Goal: Information Seeking & Learning: Learn about a topic

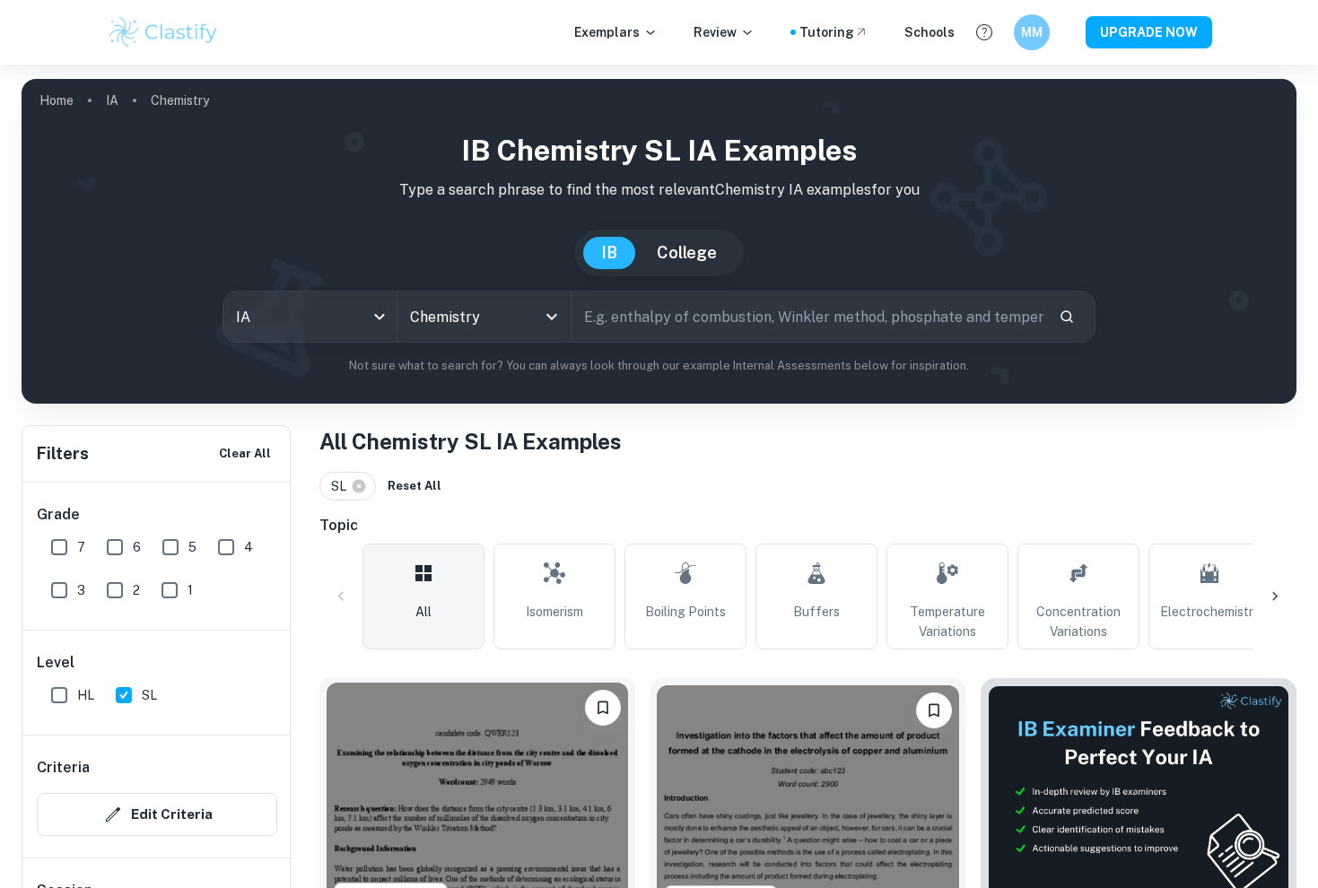
scroll to position [524, 0]
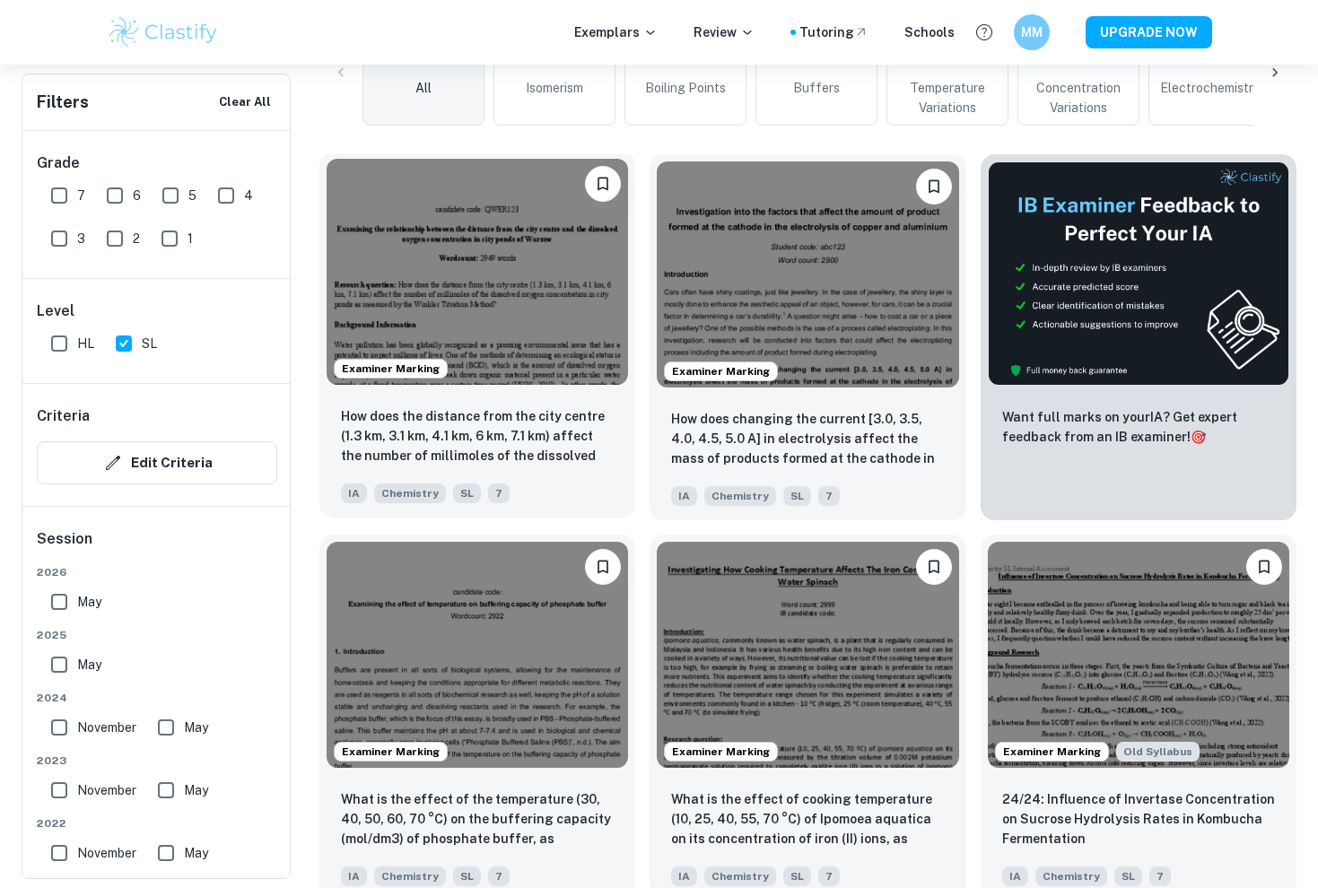
click at [543, 366] on img at bounding box center [477, 272] width 301 height 226
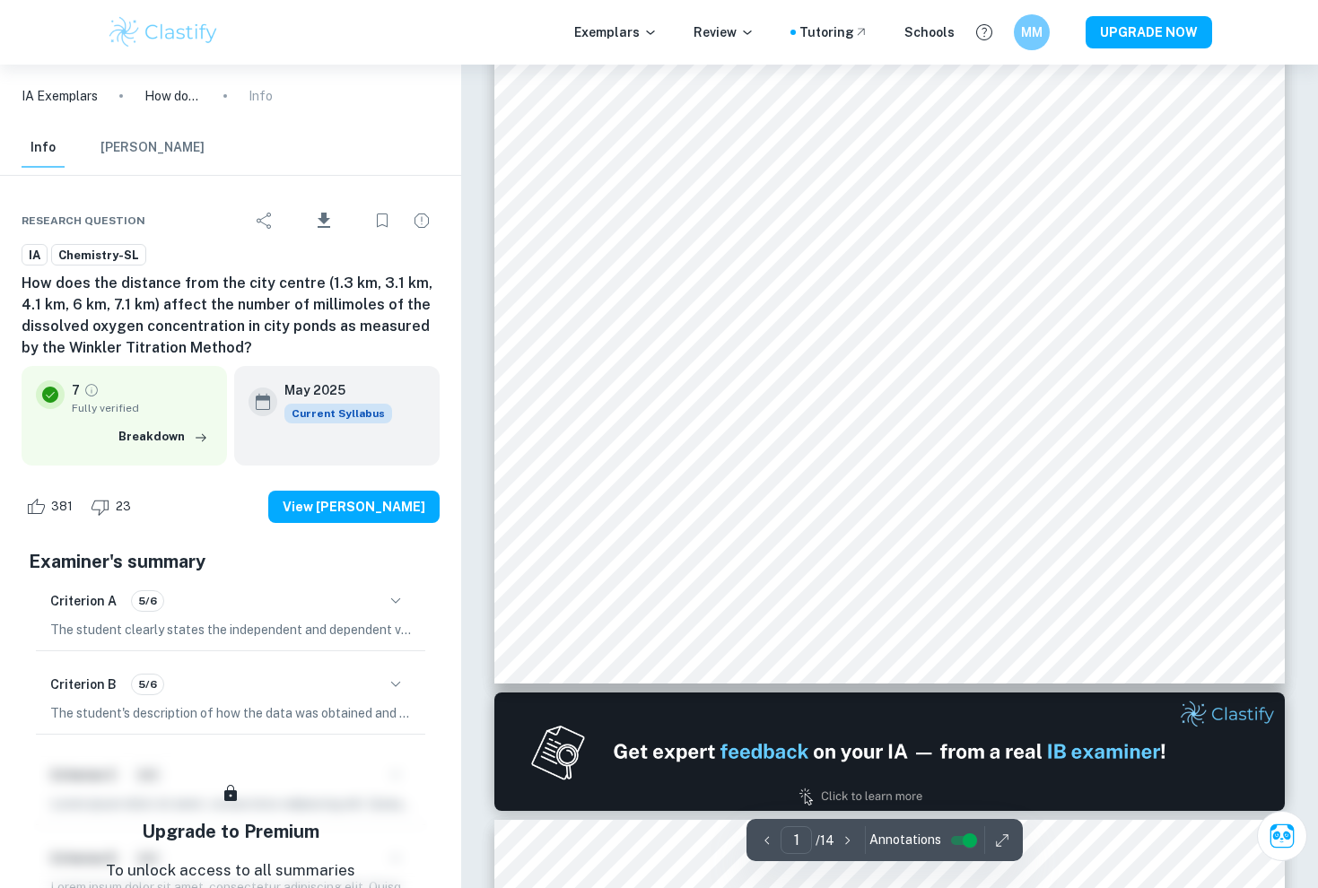
scroll to position [645, 0]
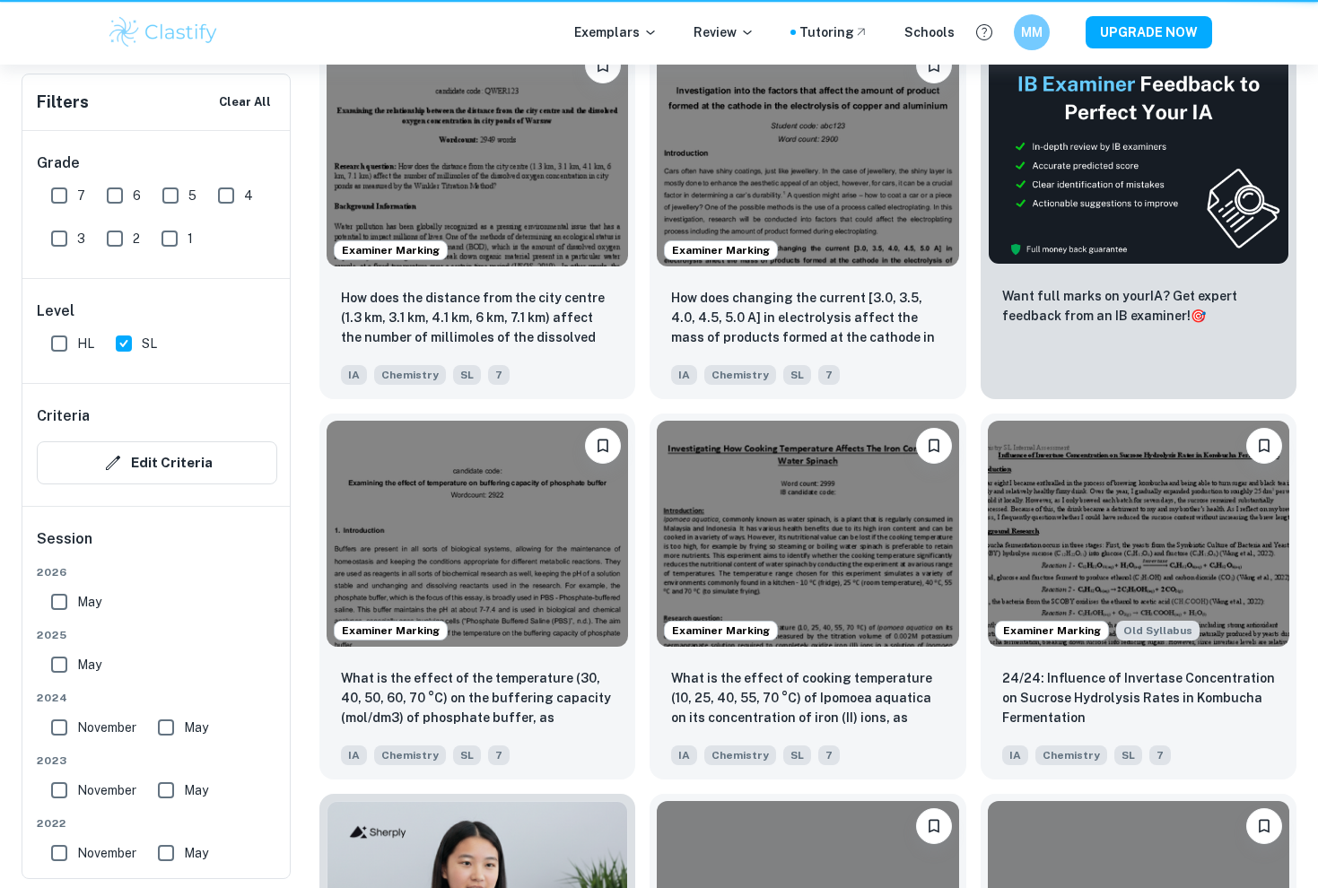
scroll to position [524, 0]
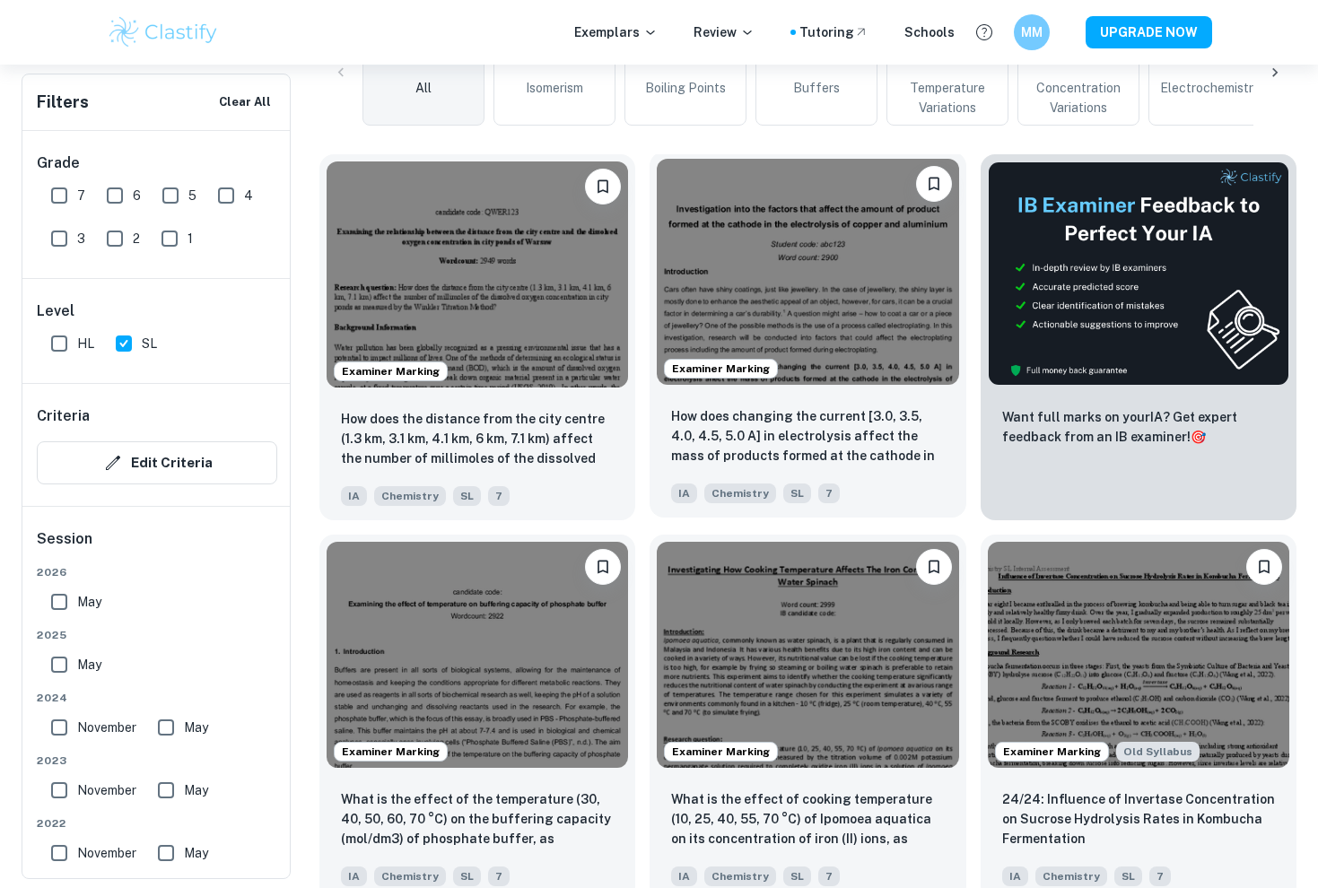
click at [831, 319] on img at bounding box center [807, 272] width 301 height 226
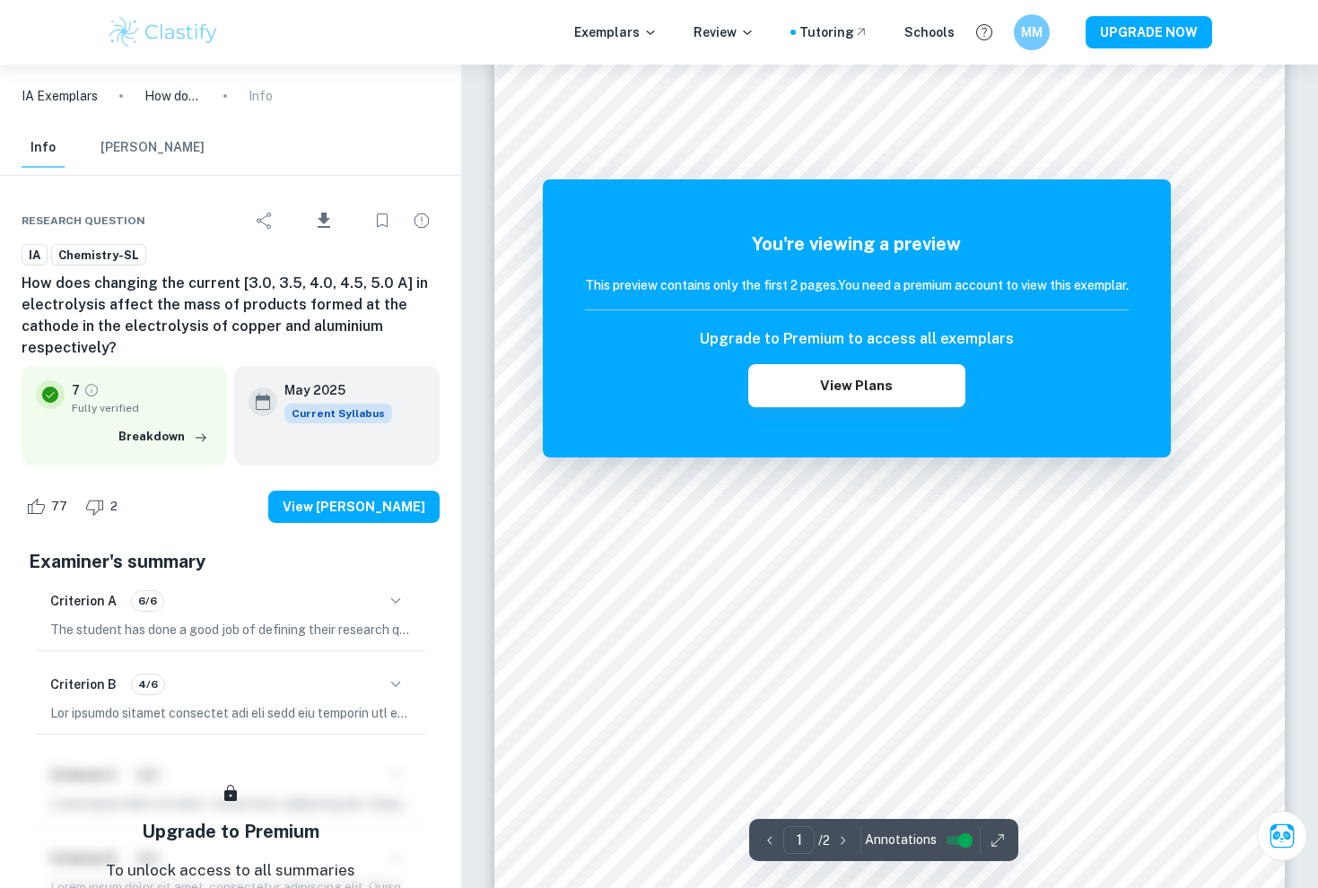
scroll to position [46, 0]
click at [1093, 205] on div "You're viewing a preview This preview contains only the first 2 pages. You need…" at bounding box center [857, 318] width 628 height 278
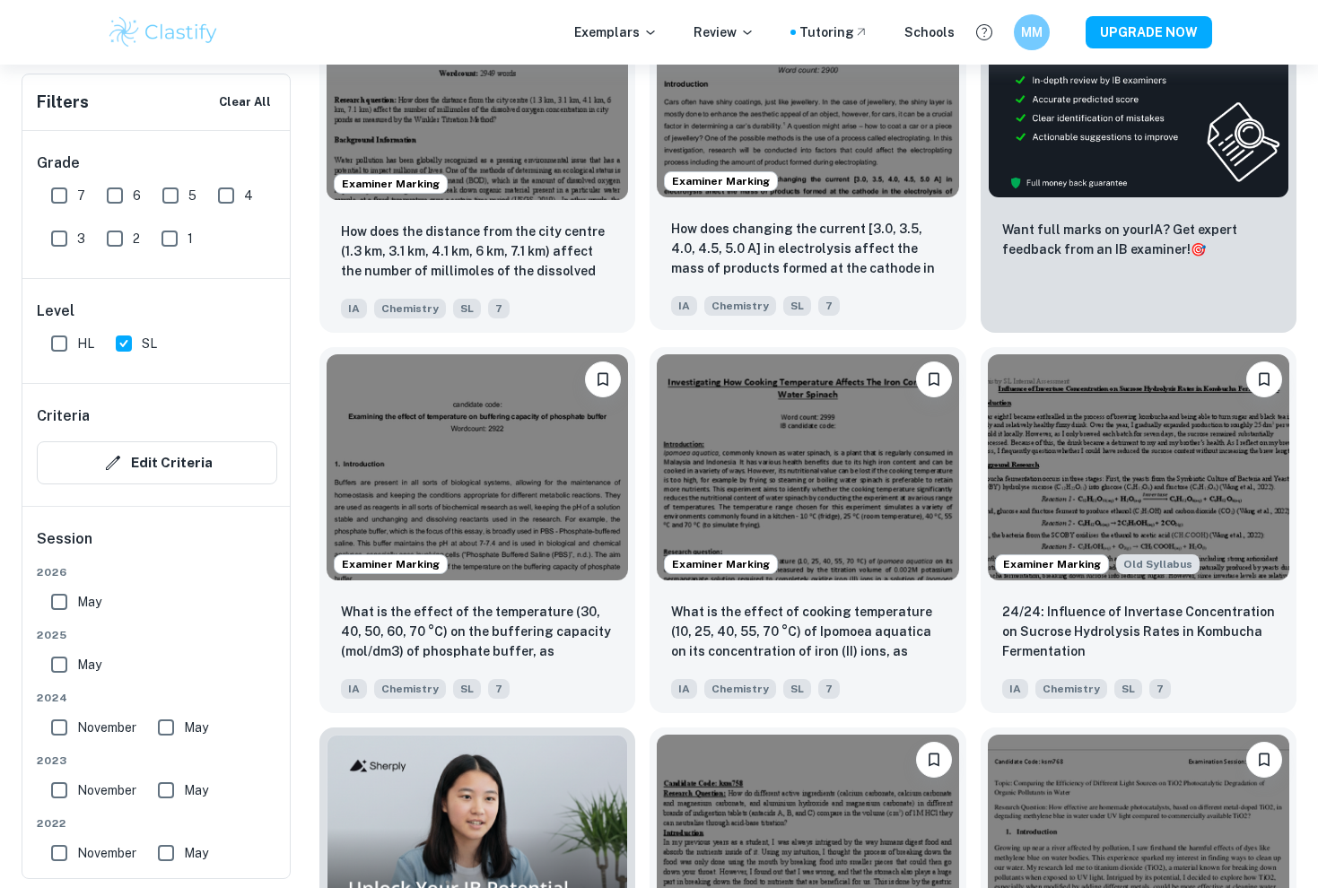
scroll to position [718, 0]
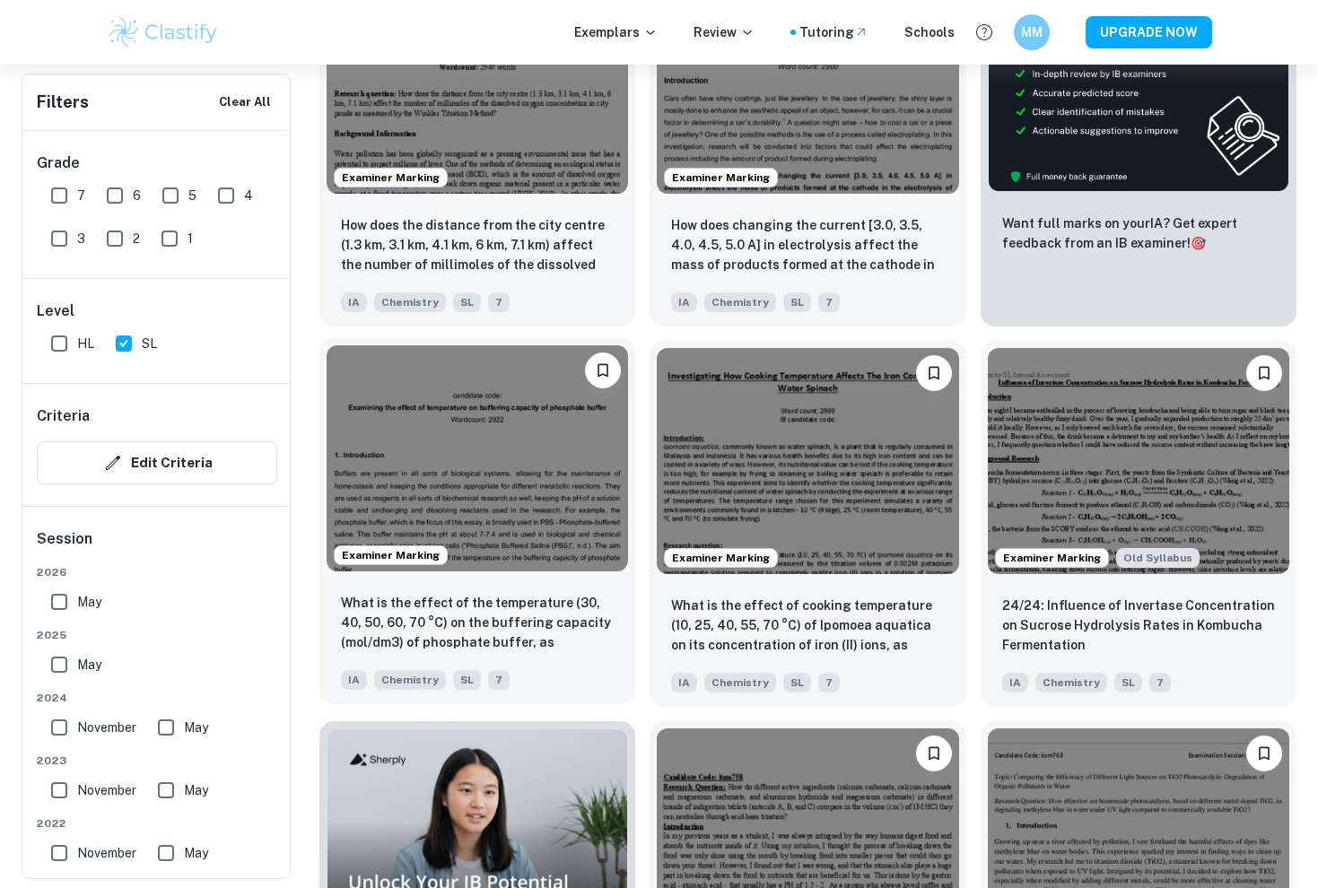
click at [440, 442] on img at bounding box center [477, 458] width 301 height 226
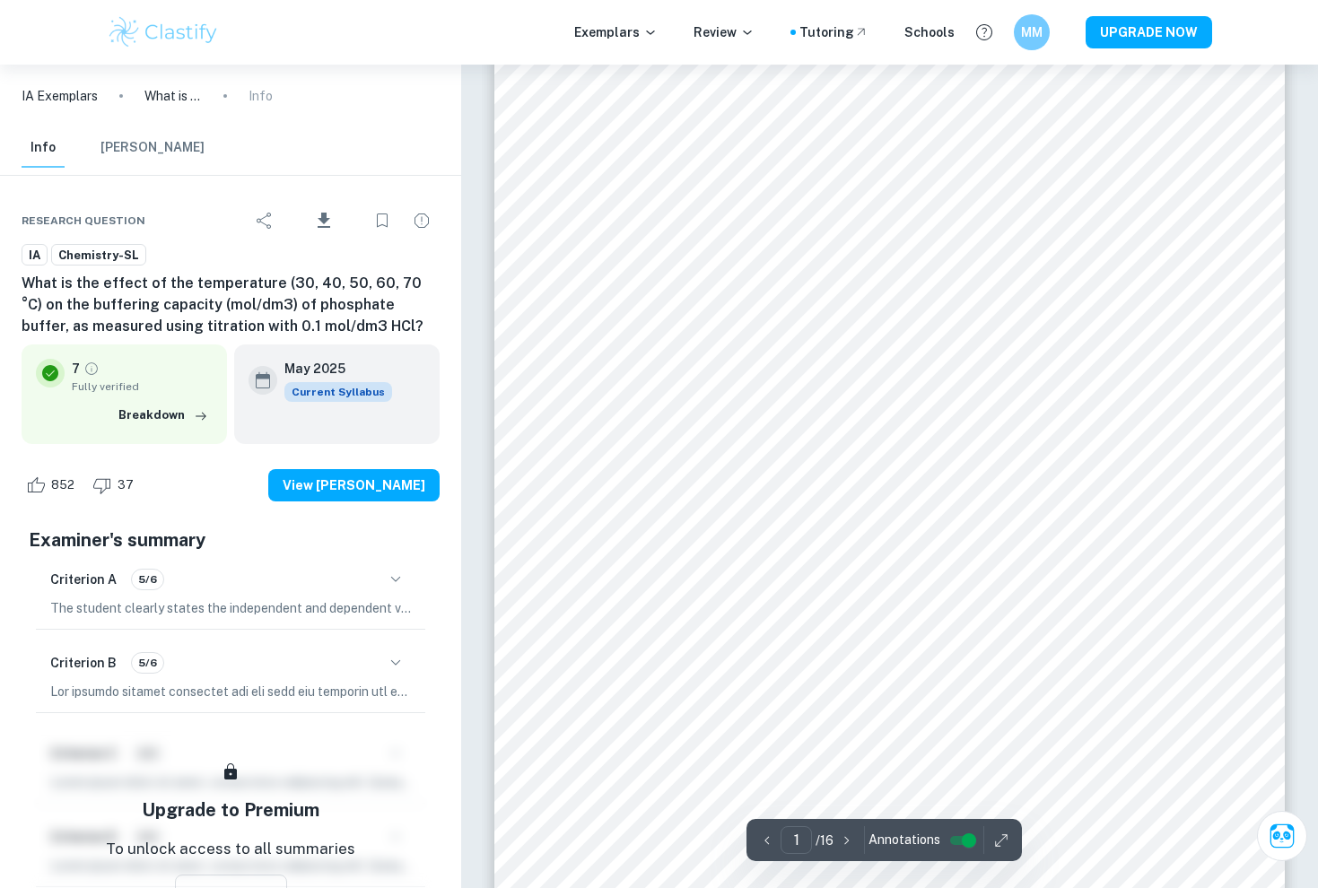
scroll to position [156, 0]
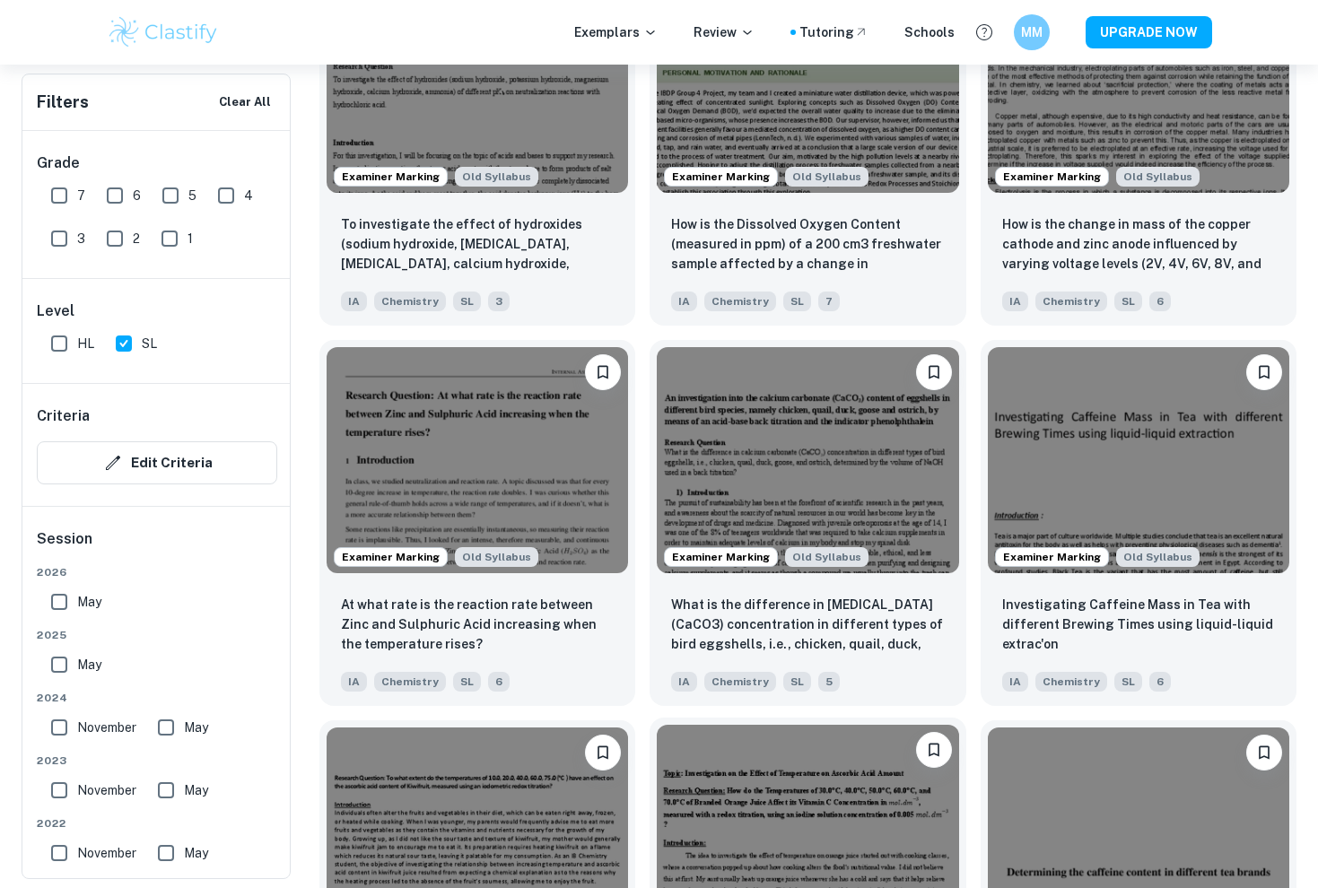
scroll to position [1854, 0]
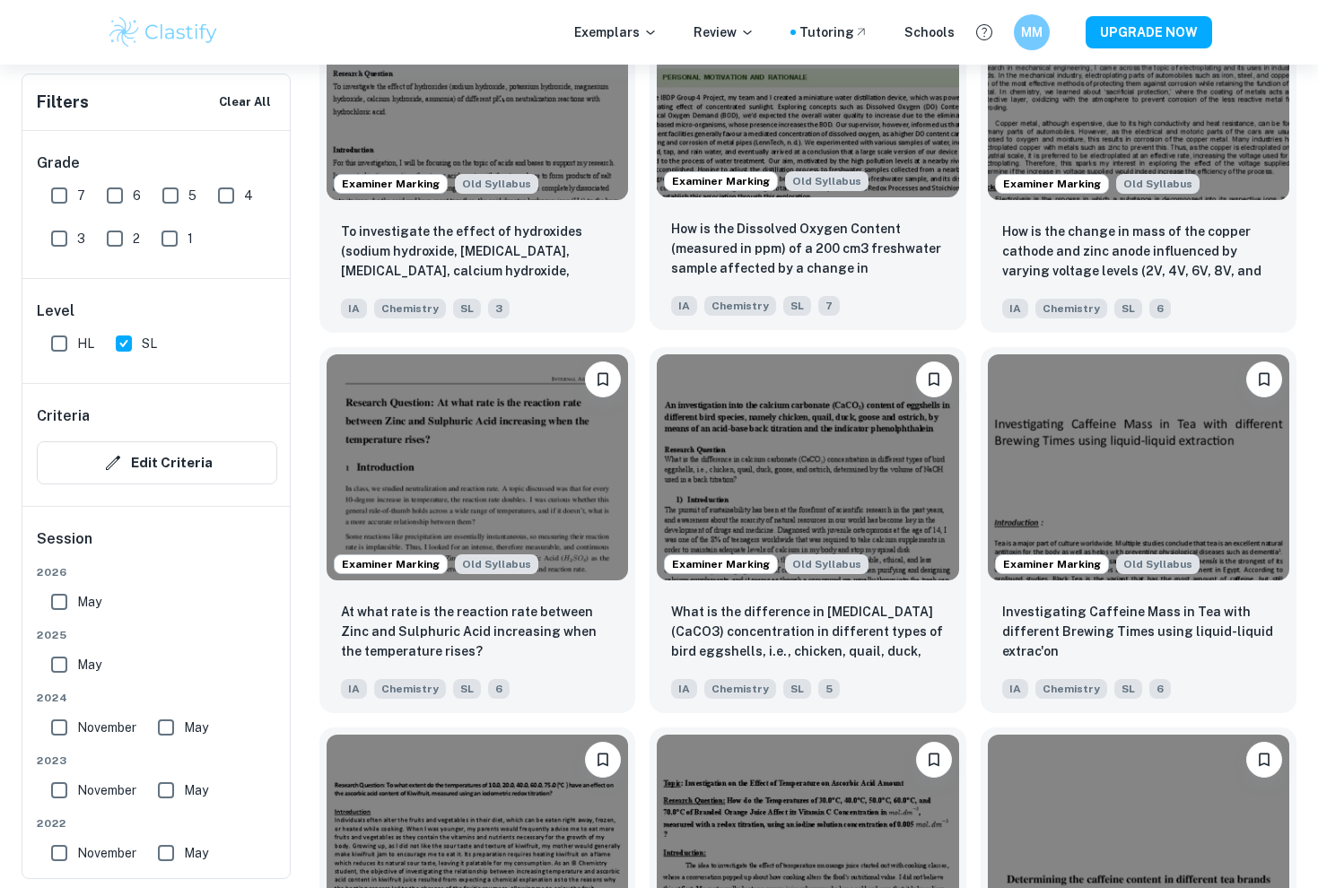
click at [906, 321] on div "How is the Dissolved Oxygen Content (measured in ppm) of a 200 cm3 freshwater s…" at bounding box center [808, 268] width 316 height 126
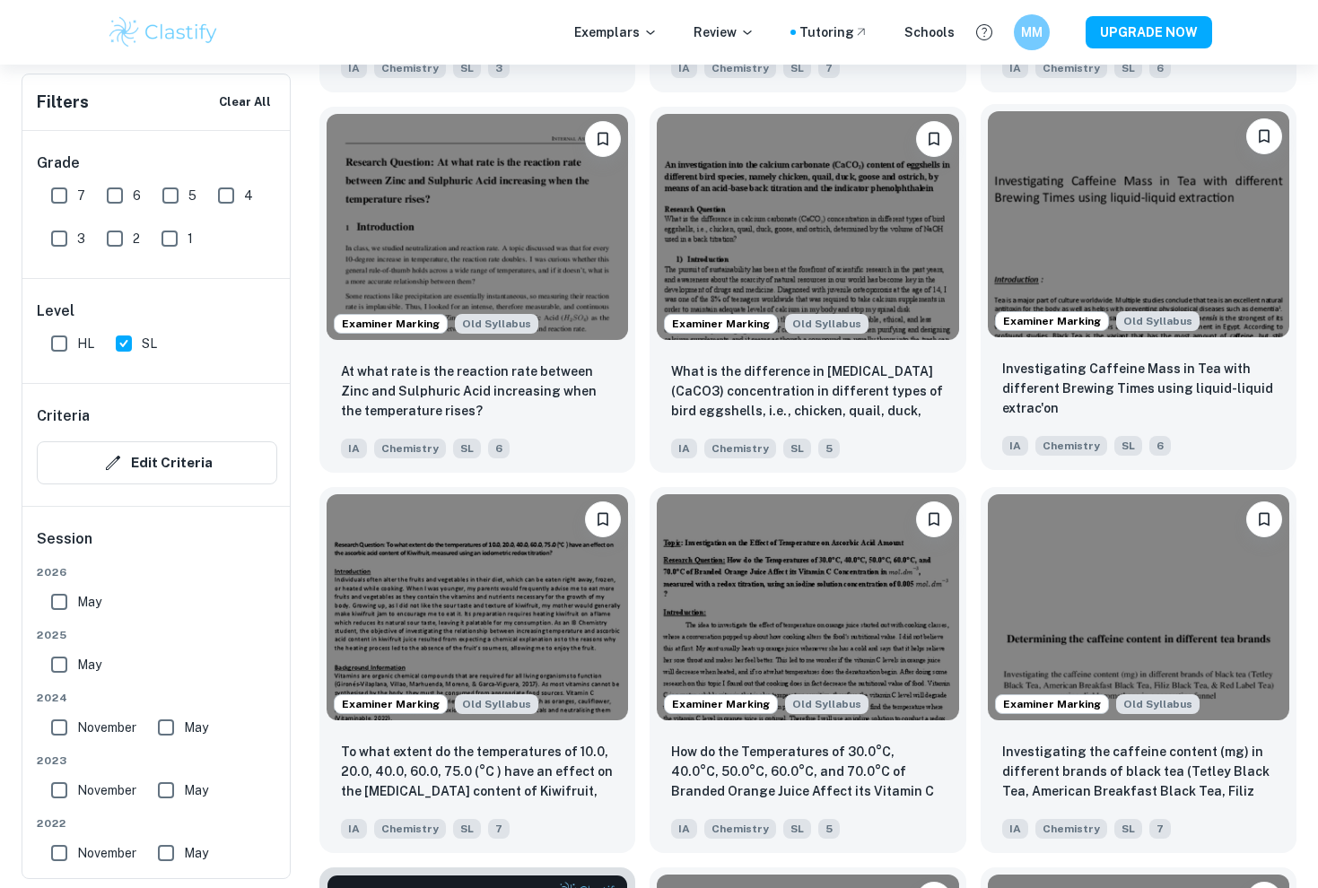
scroll to position [2100, 0]
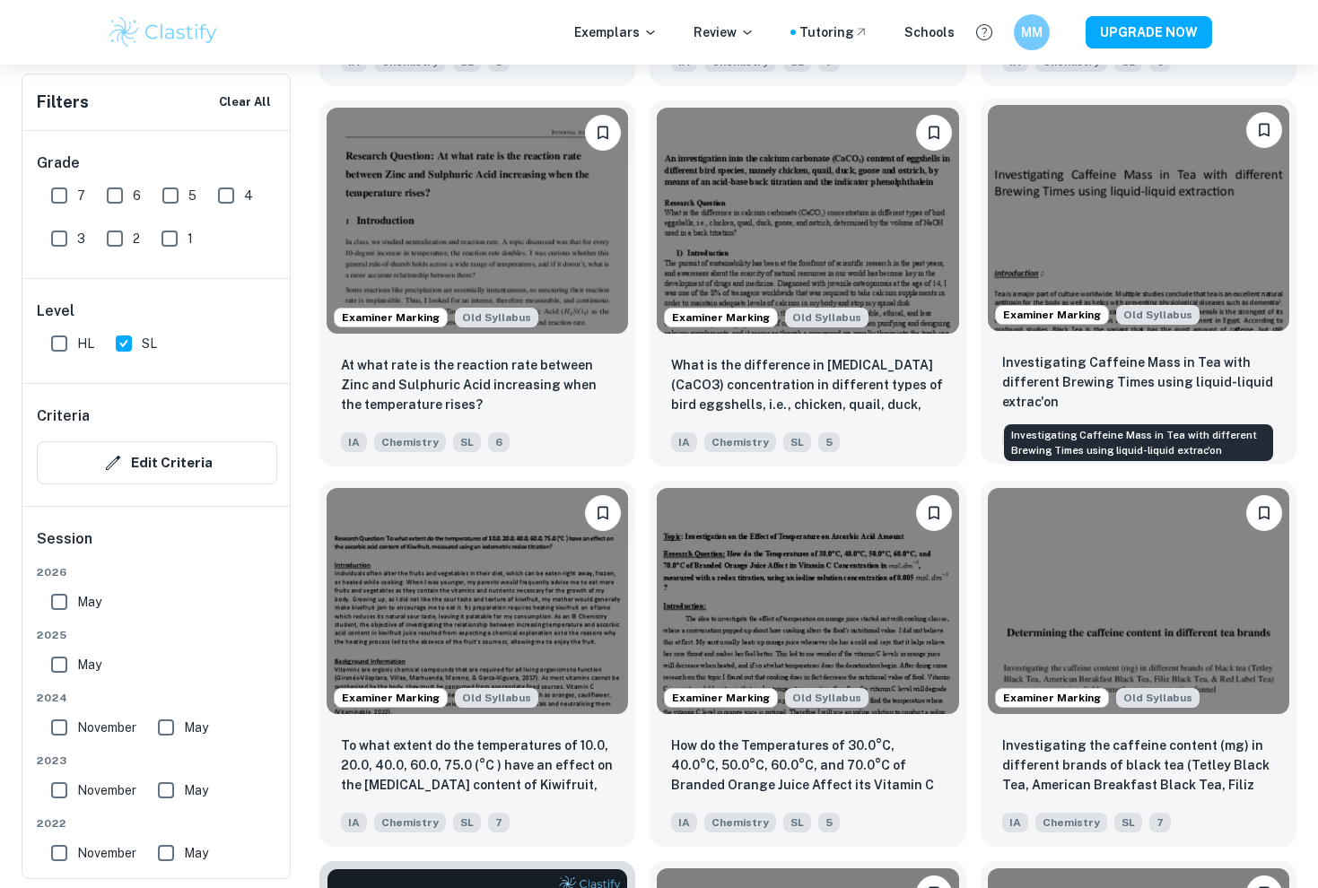
click at [1060, 369] on p "Investigating Caffeine Mass in Tea with different Brewing Times using liquid-li…" at bounding box center [1138, 382] width 273 height 59
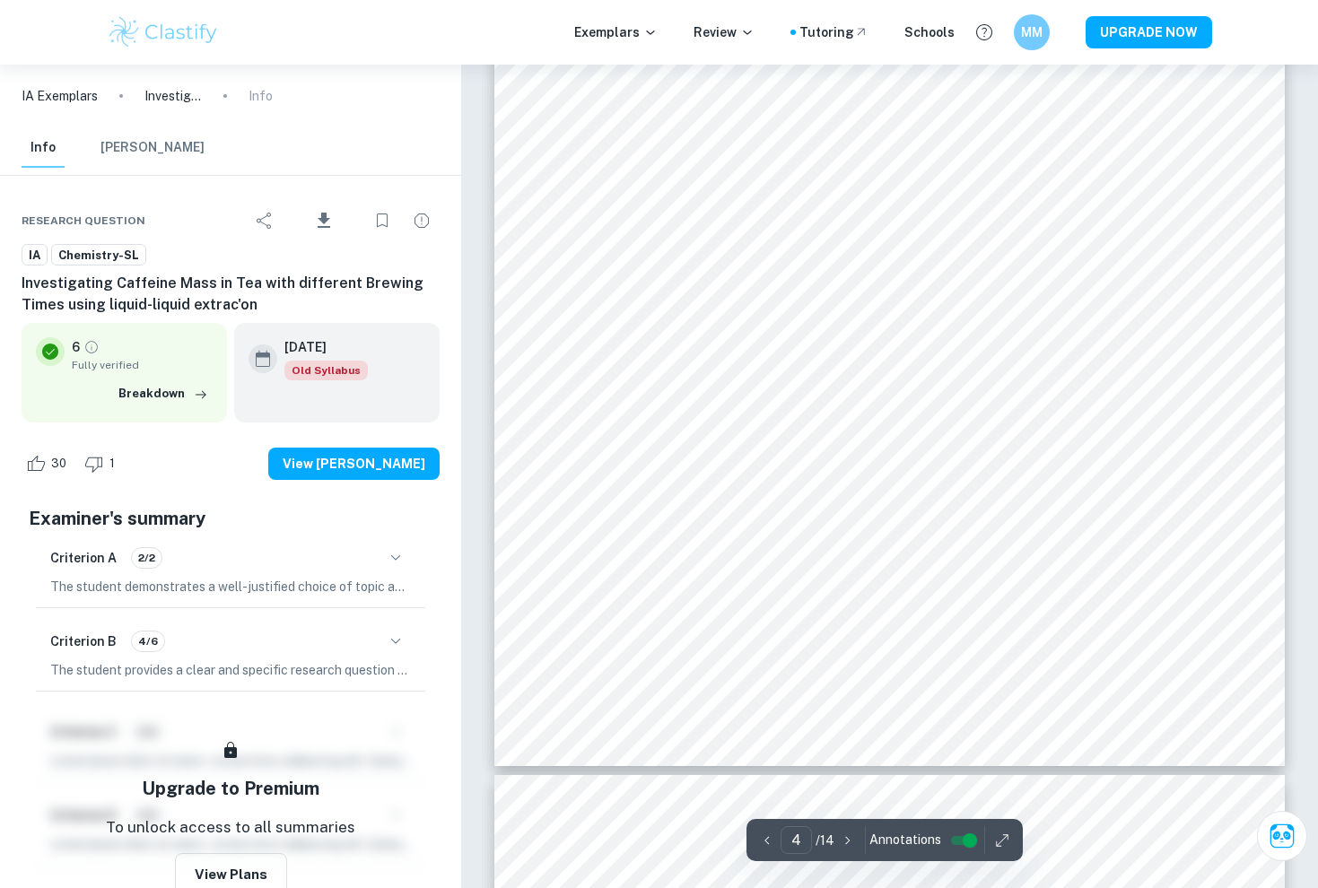
scroll to position [3690, 0]
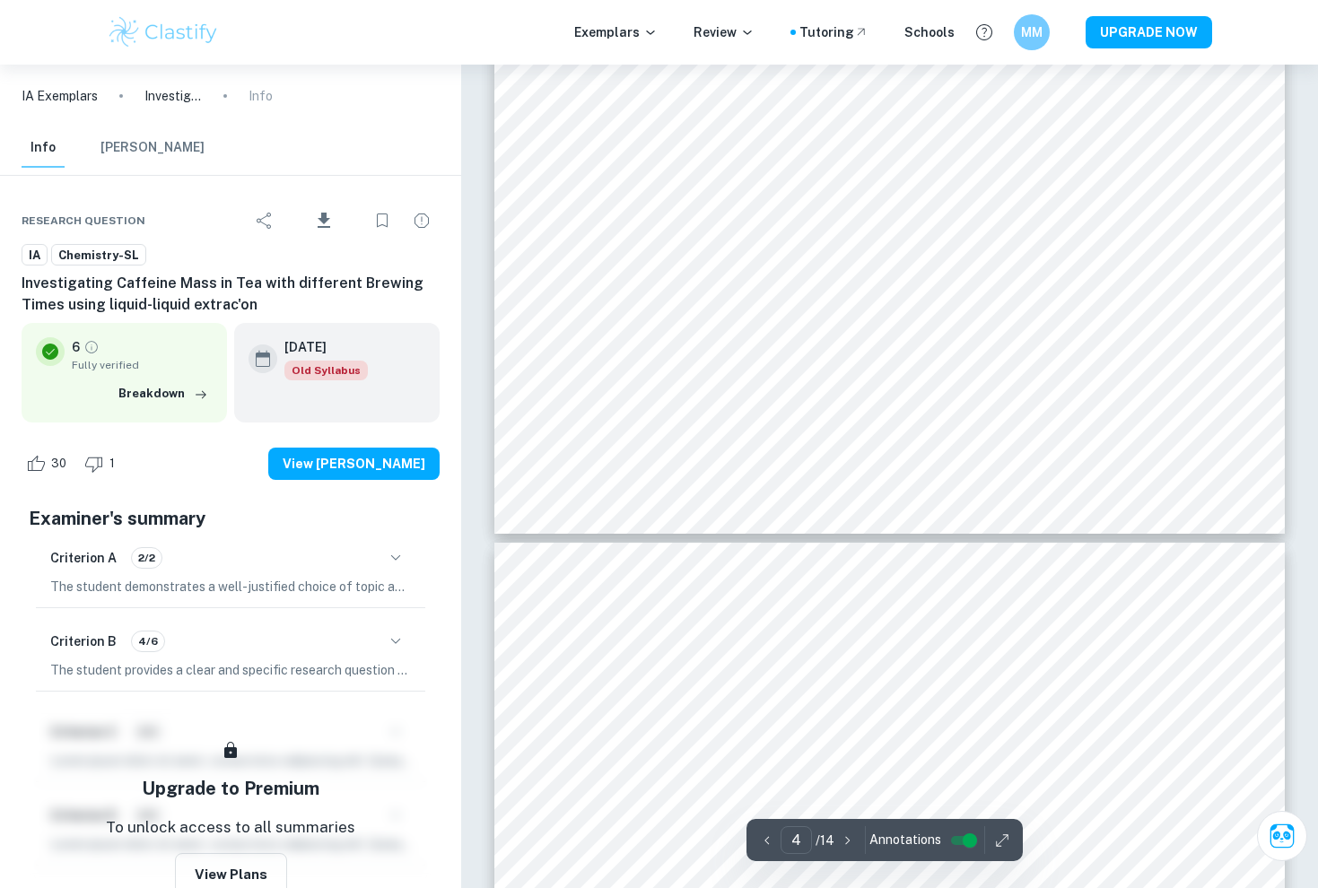
type input "5"
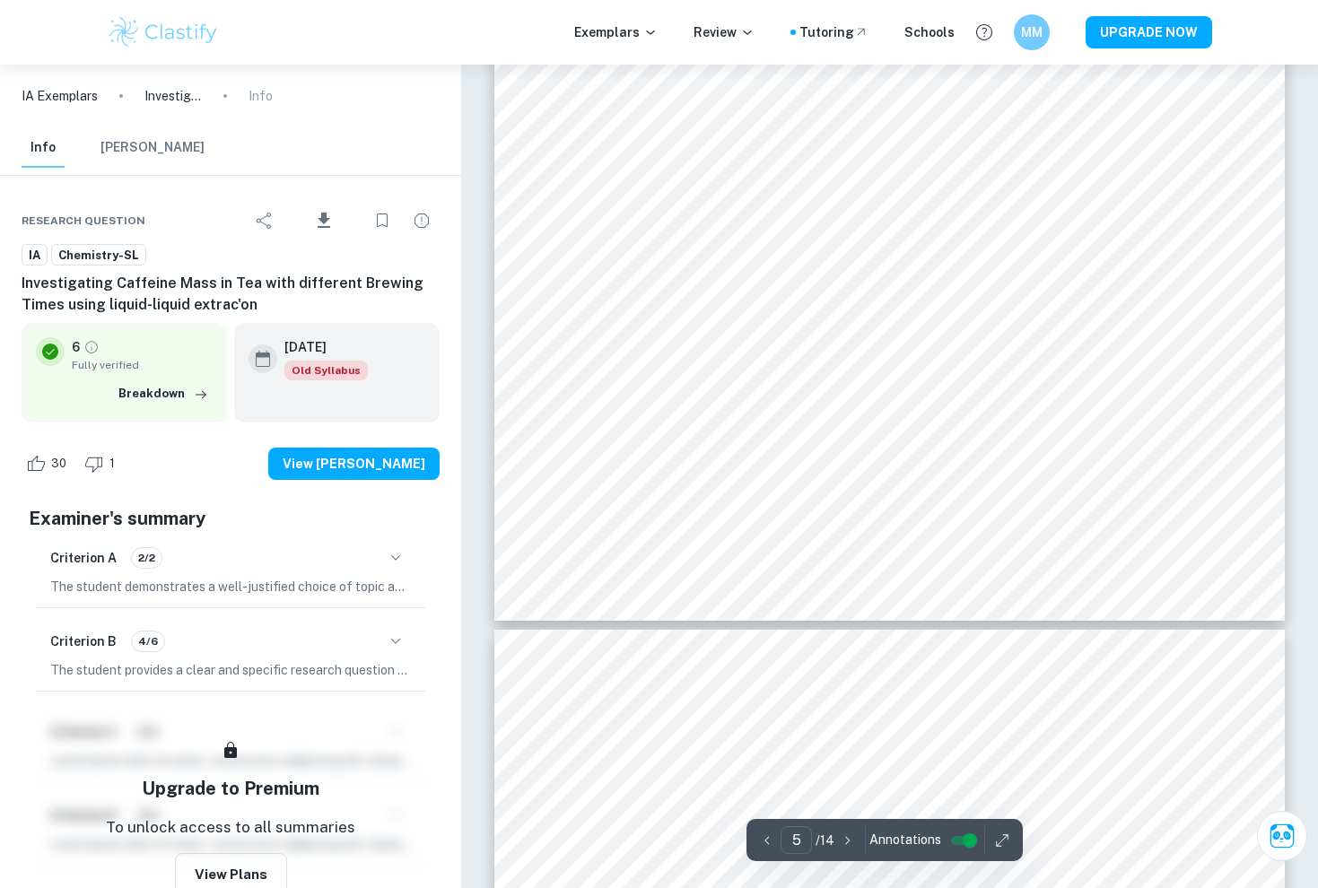
scroll to position [4867, 0]
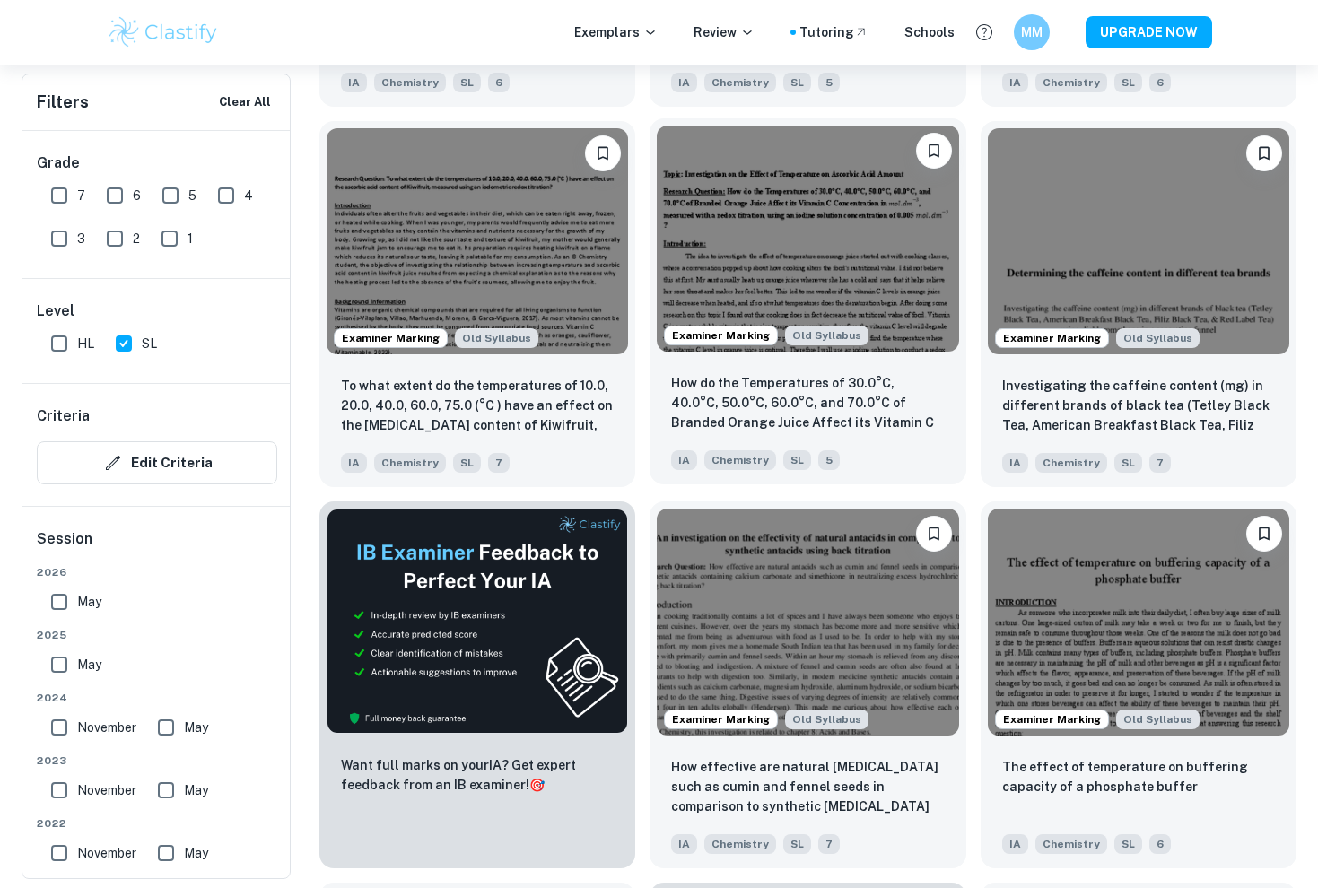
scroll to position [2466, 0]
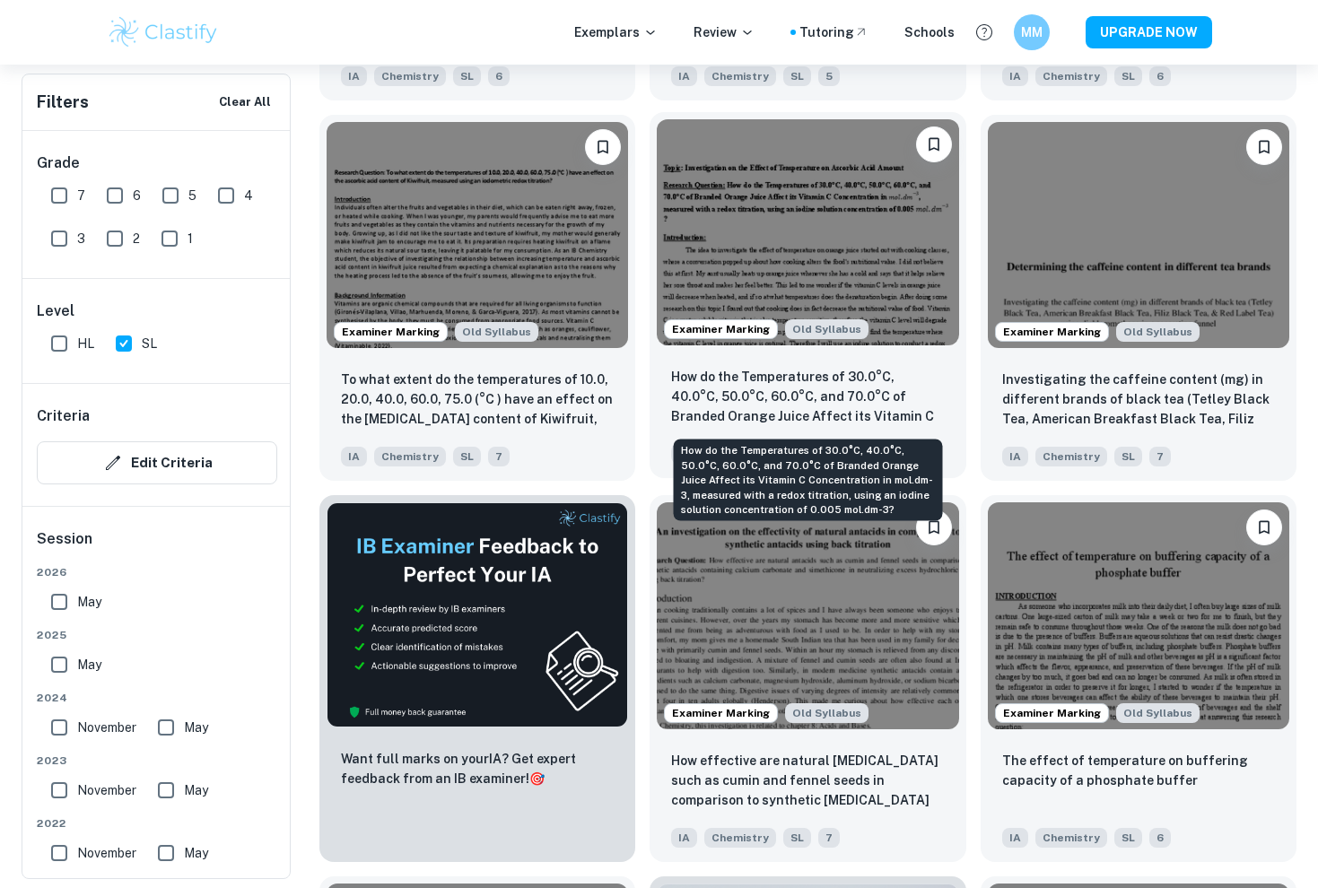
click at [839, 393] on p "How do the Temperatures of 30.0°C, 40.0°C, 50.0°C, 60.0°C, and 70.0°C of Brande…" at bounding box center [807, 397] width 273 height 61
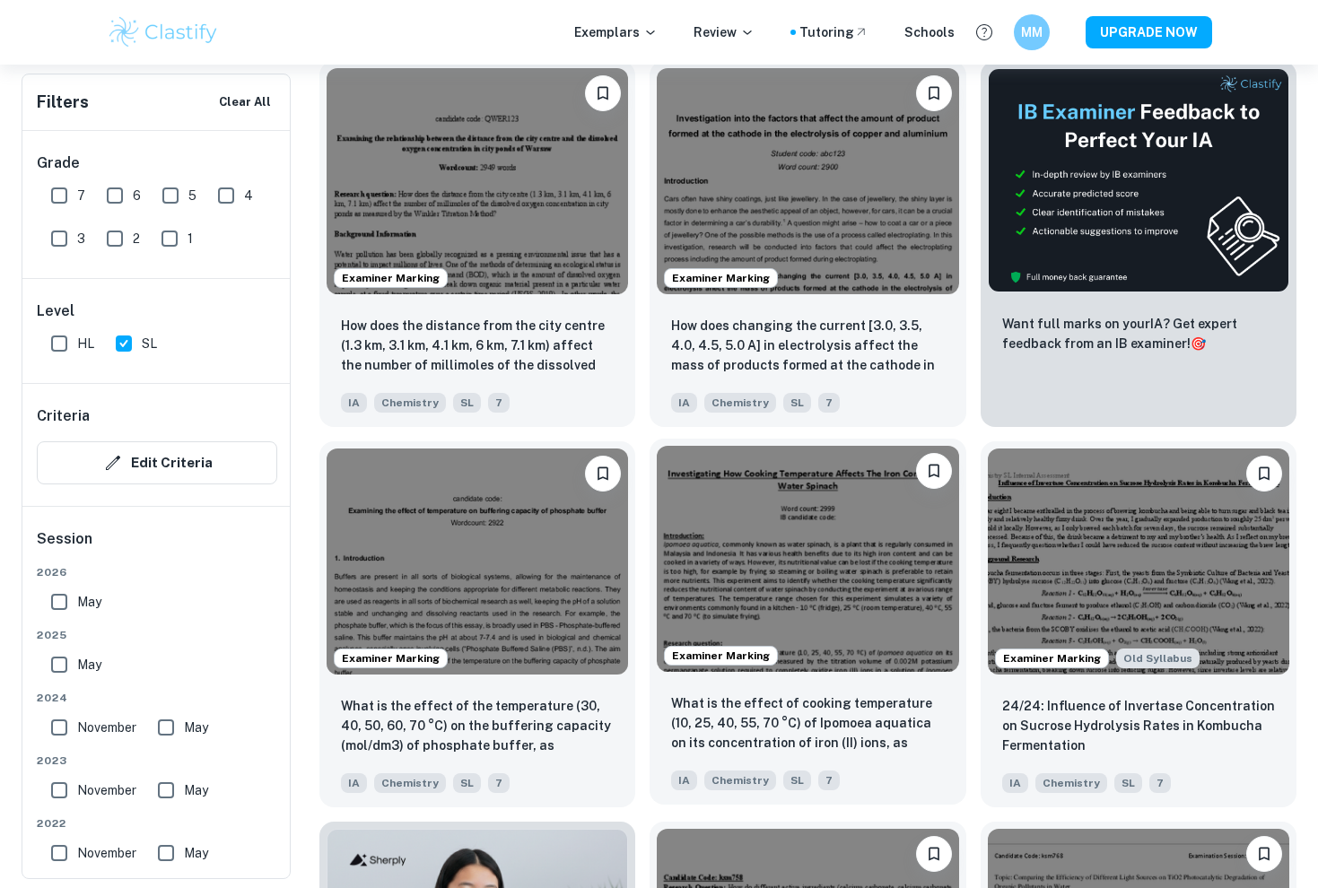
scroll to position [633, 0]
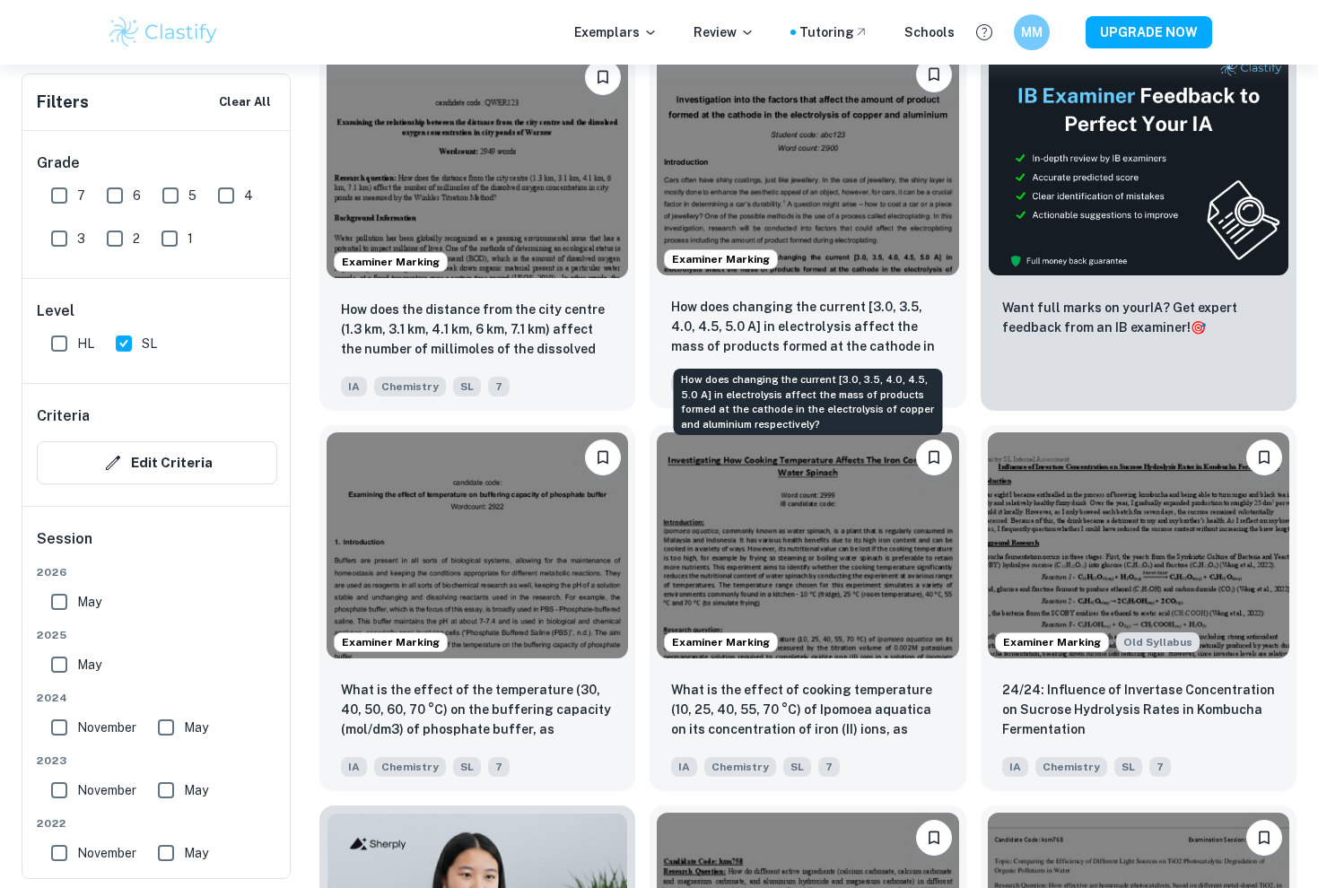
click at [904, 329] on respectively?"] "How does changing the current [3.0, 3.5, 4.0, 4.5, 5.0 A] in electrolysis affec…" at bounding box center [807, 327] width 273 height 61
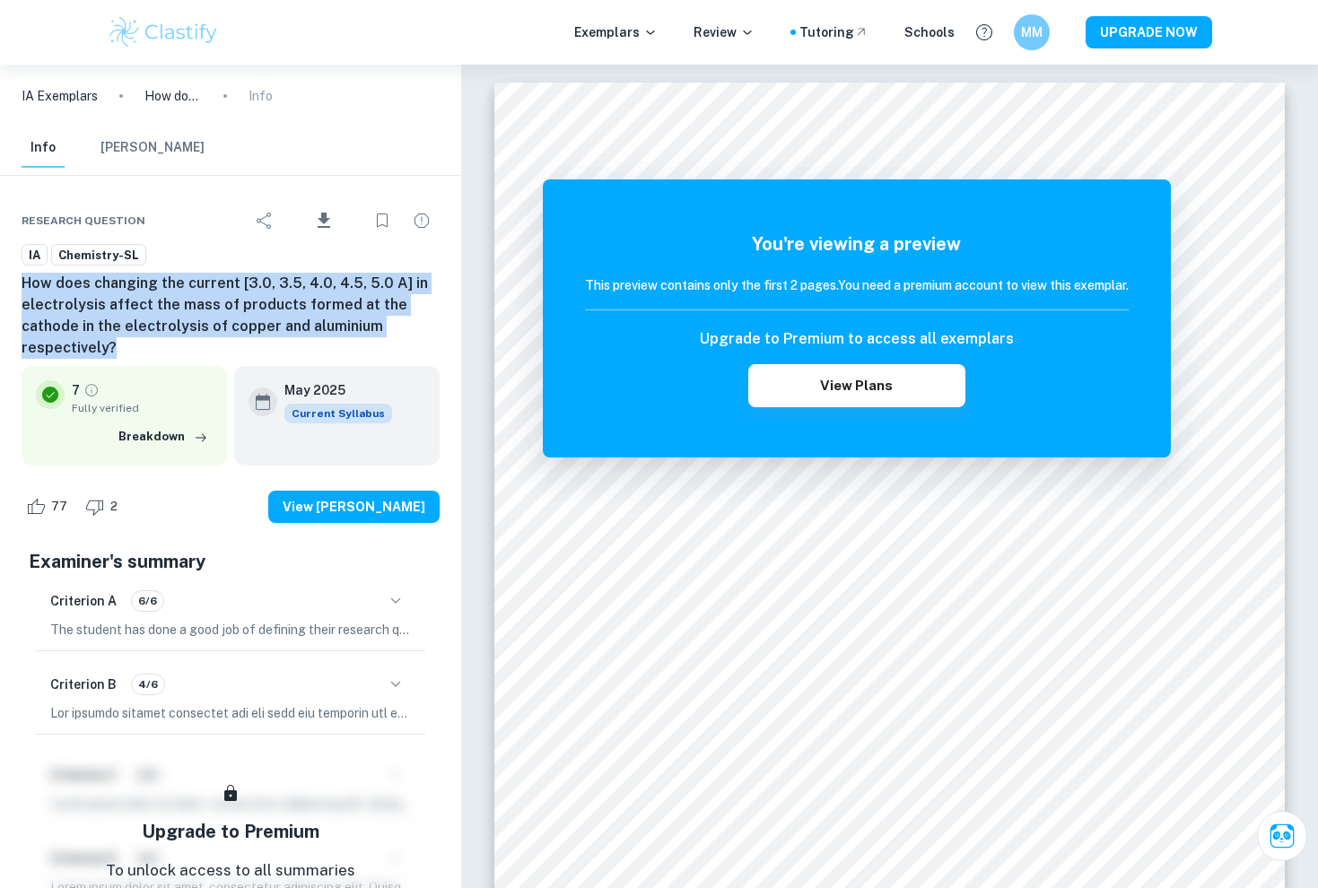
drag, startPoint x: 133, startPoint y: 344, endPoint x: 8, endPoint y: 290, distance: 135.8
click at [8, 290] on div "Research question Download IA Chemistry-SL How does changing the current [3.0, …" at bounding box center [230, 612] width 461 height 873
copy h6 "How does changing the current [3.0, 3.5, 4.0, 4.5, 5.0 A] in electrolysis affec…"
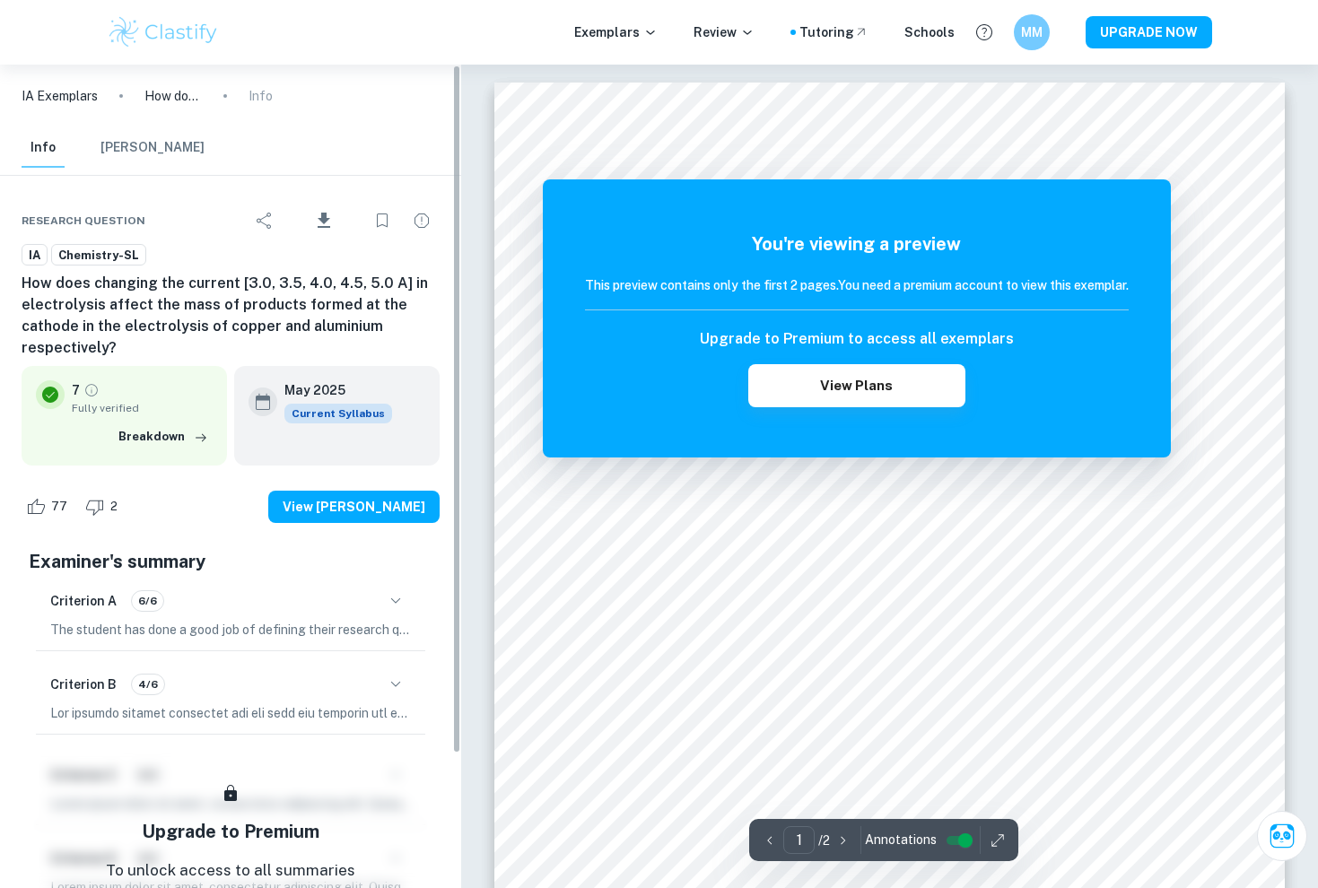
click at [404, 580] on div "Criterion A 6/6 The student has done a good job of defining their research ques…" at bounding box center [230, 612] width 389 height 75
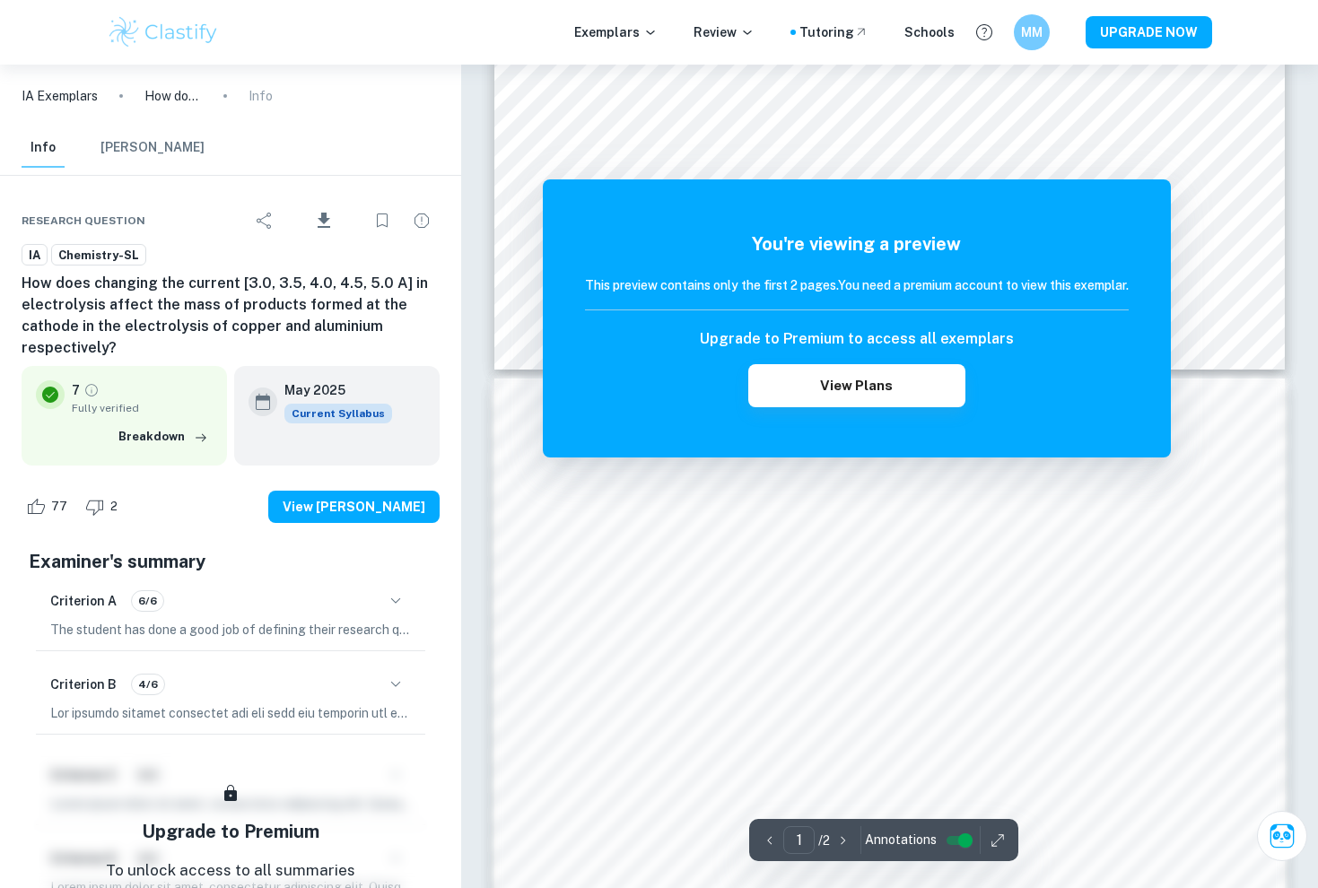
scroll to position [810, 0]
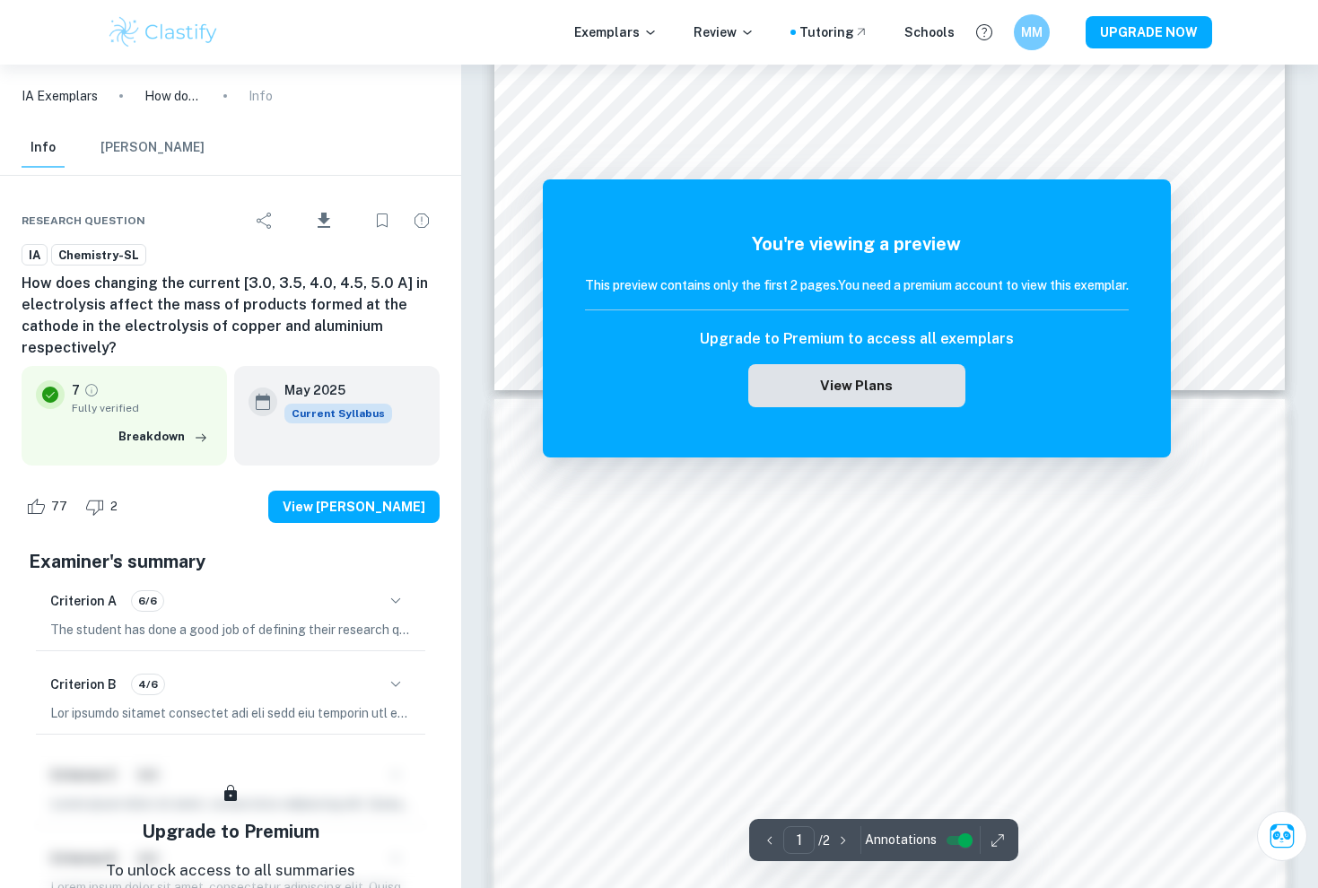
click at [918, 385] on button "View Plans" at bounding box center [856, 385] width 217 height 43
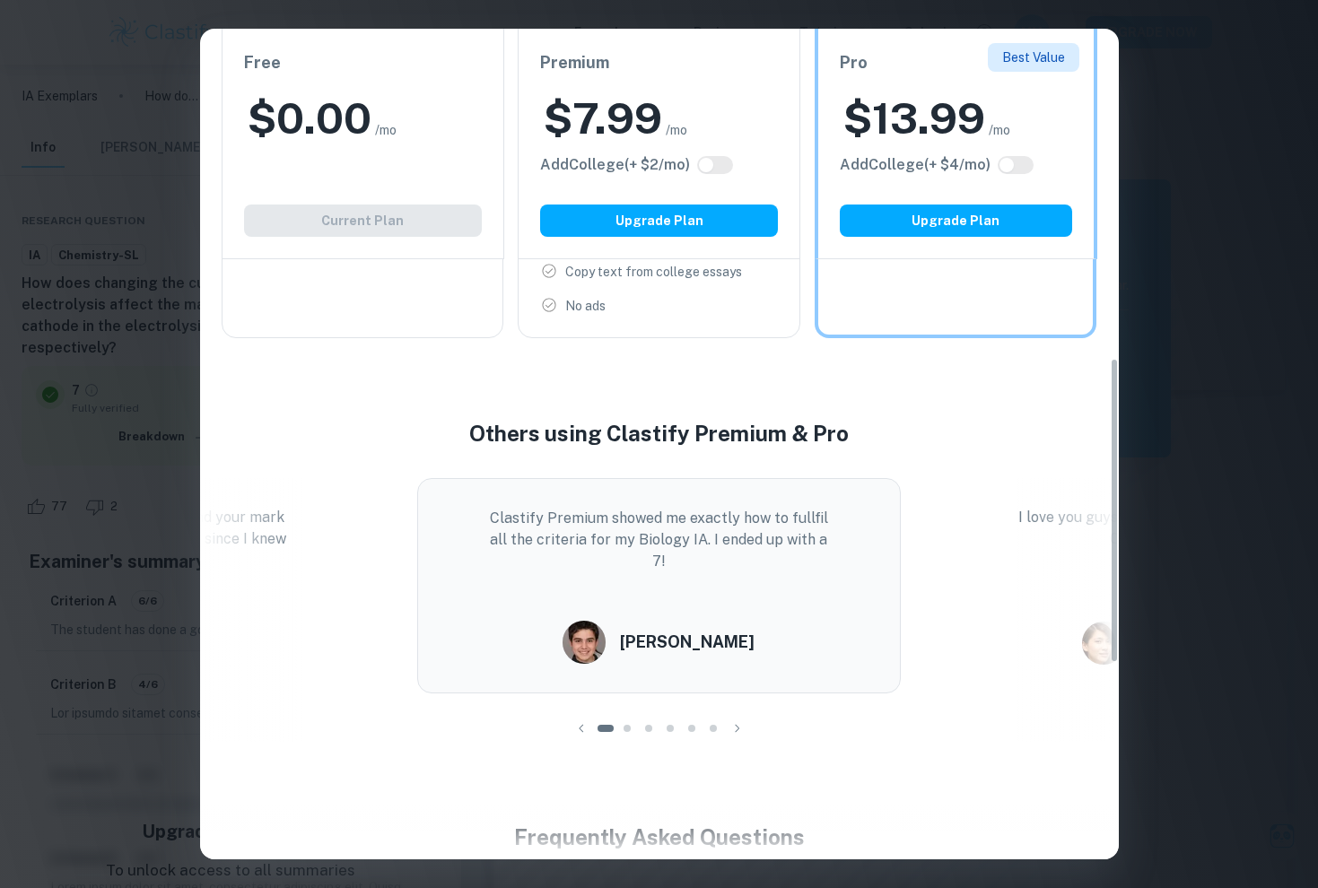
scroll to position [897, 0]
click at [1200, 272] on div "Easily Ace Your IB Coursework & Crush College Essays. Get Clastify Premium Get …" at bounding box center [659, 444] width 1318 height 888
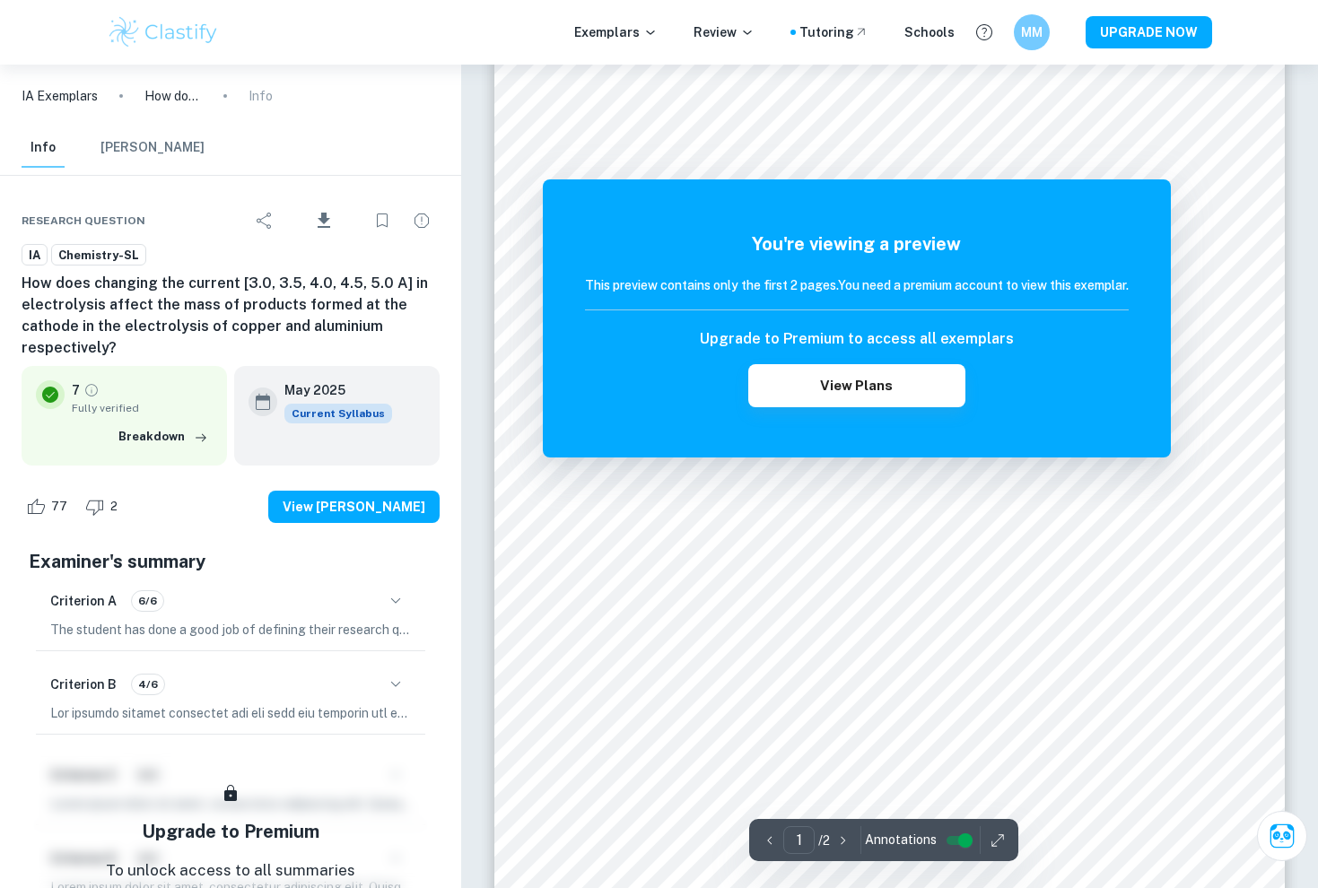
scroll to position [89, 0]
drag, startPoint x: 1161, startPoint y: 184, endPoint x: 1060, endPoint y: 126, distance: 117.0
click at [1060, 121] on div at bounding box center [890, 105] width 551 height 32
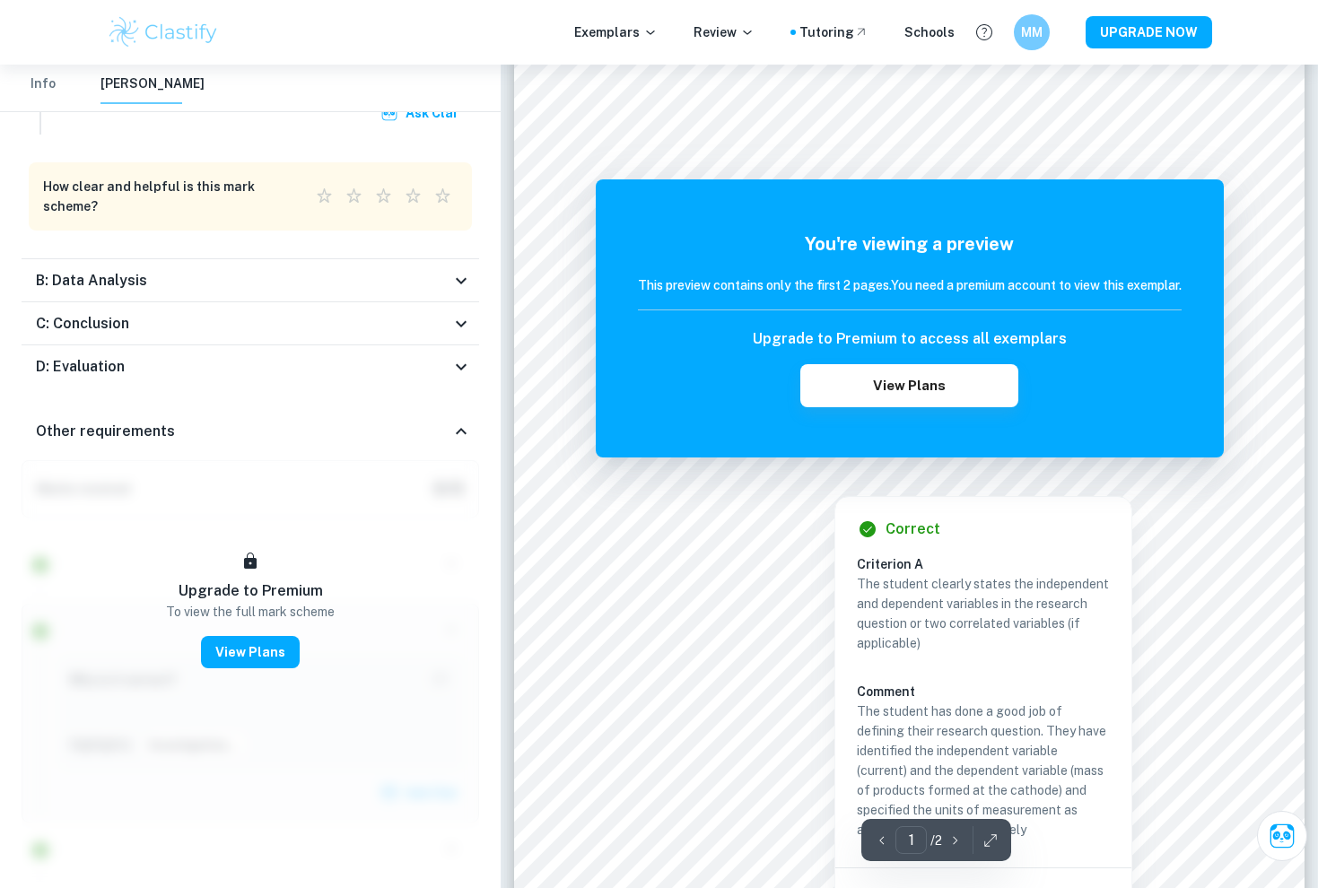
scroll to position [65, 0]
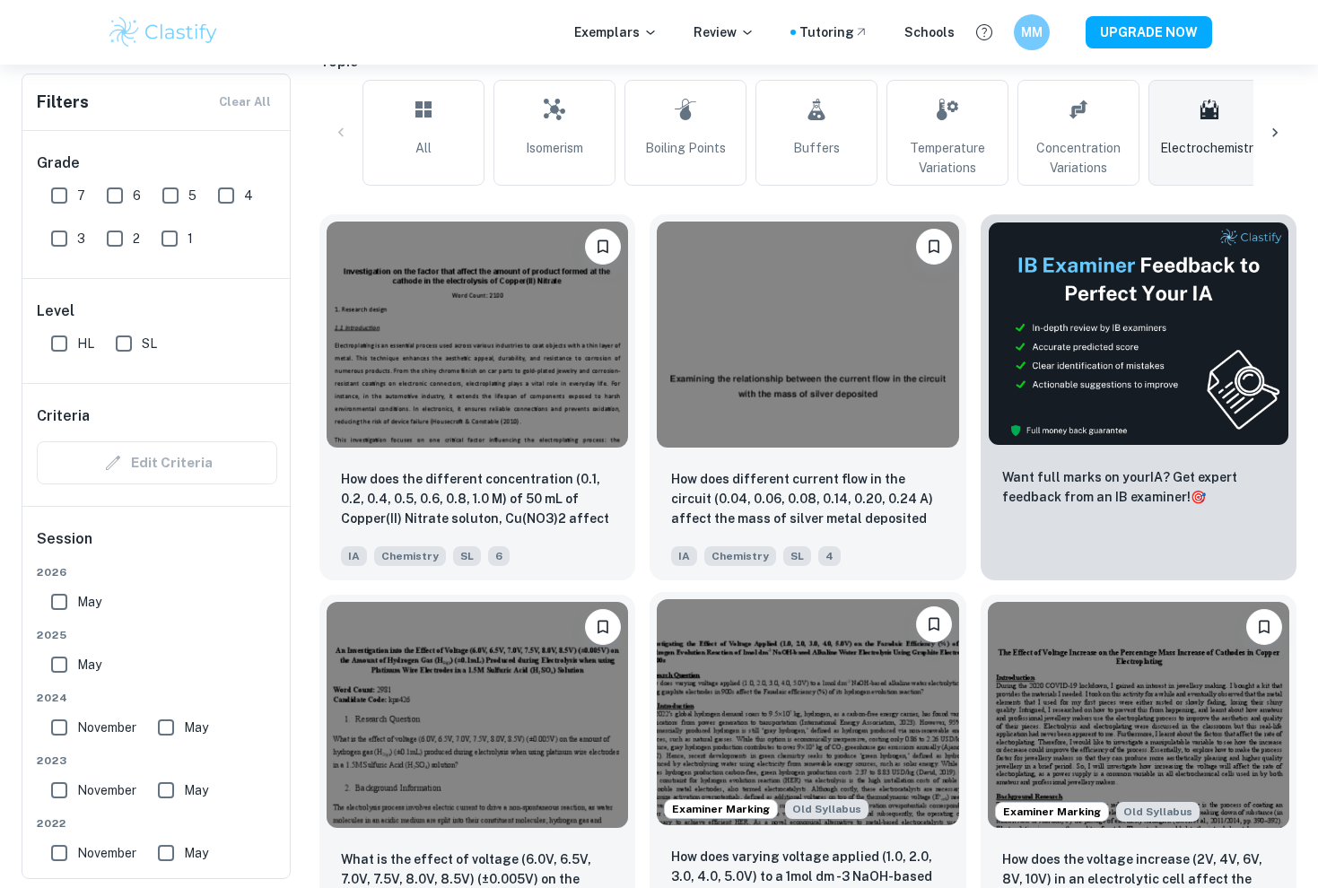
scroll to position [433, 0]
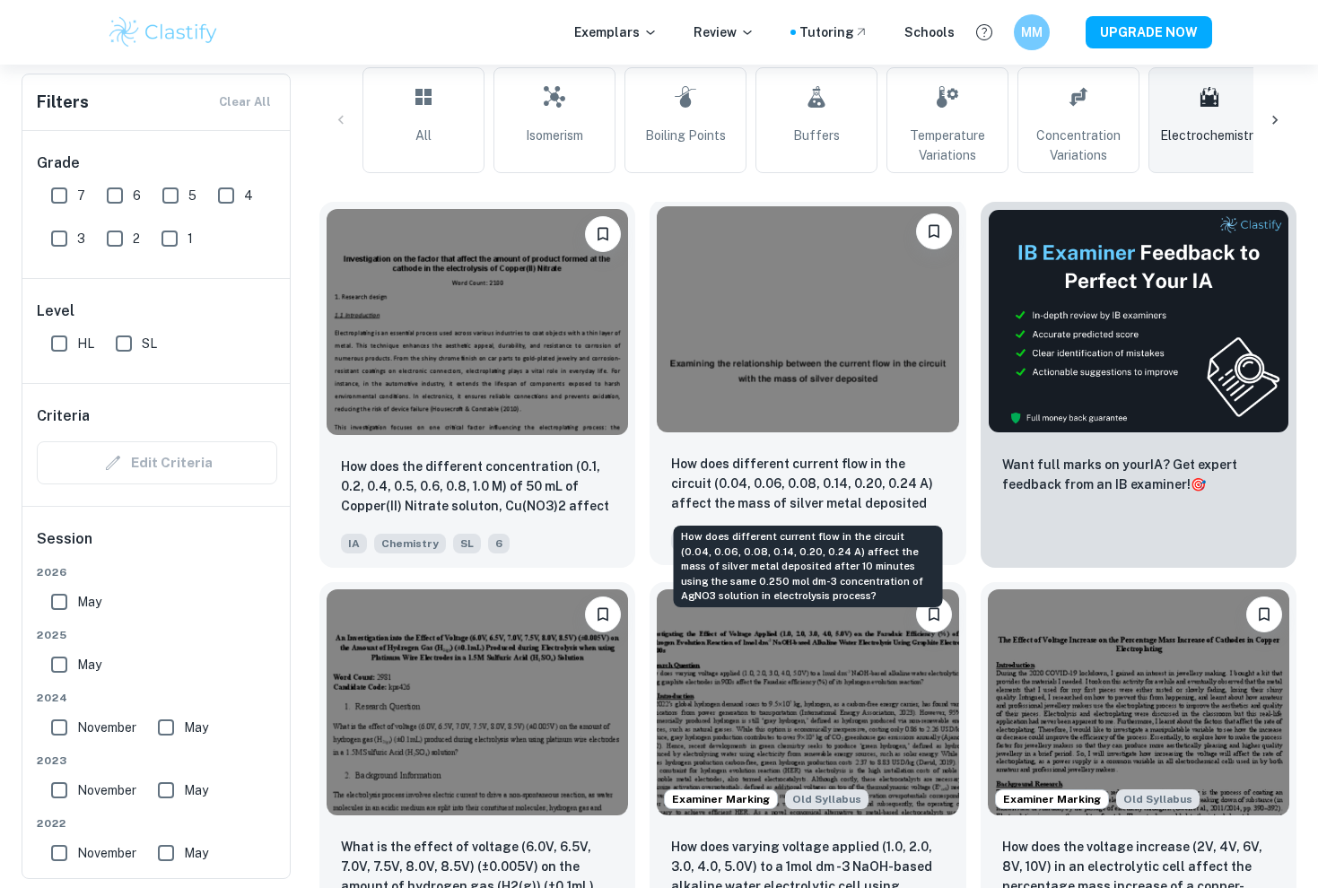
click at [760, 463] on p "How does different current flow in the circuit (0.04, 0.06, 0.08, 0.14, 0.20, 0…" at bounding box center [807, 484] width 273 height 61
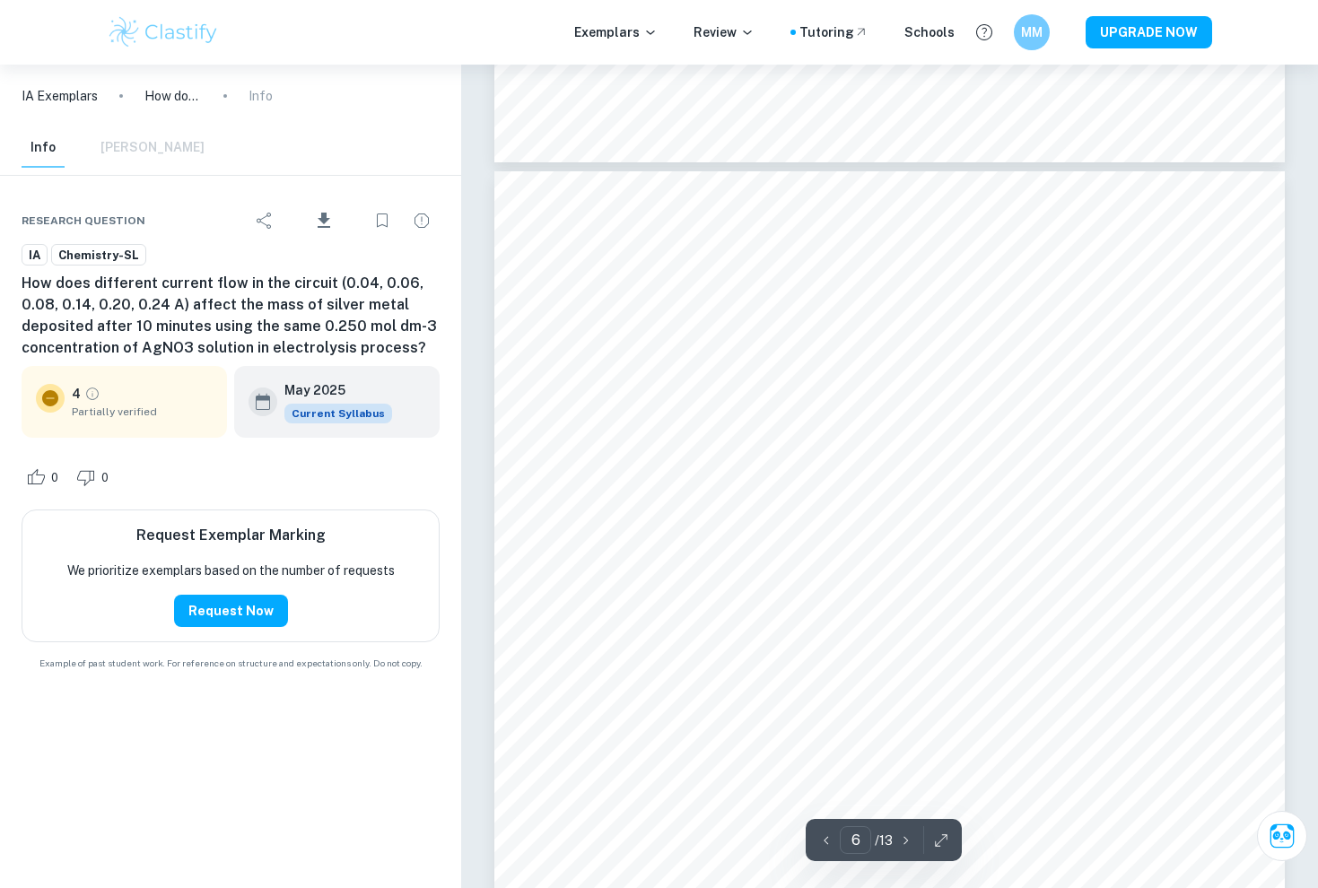
scroll to position [5870, 0]
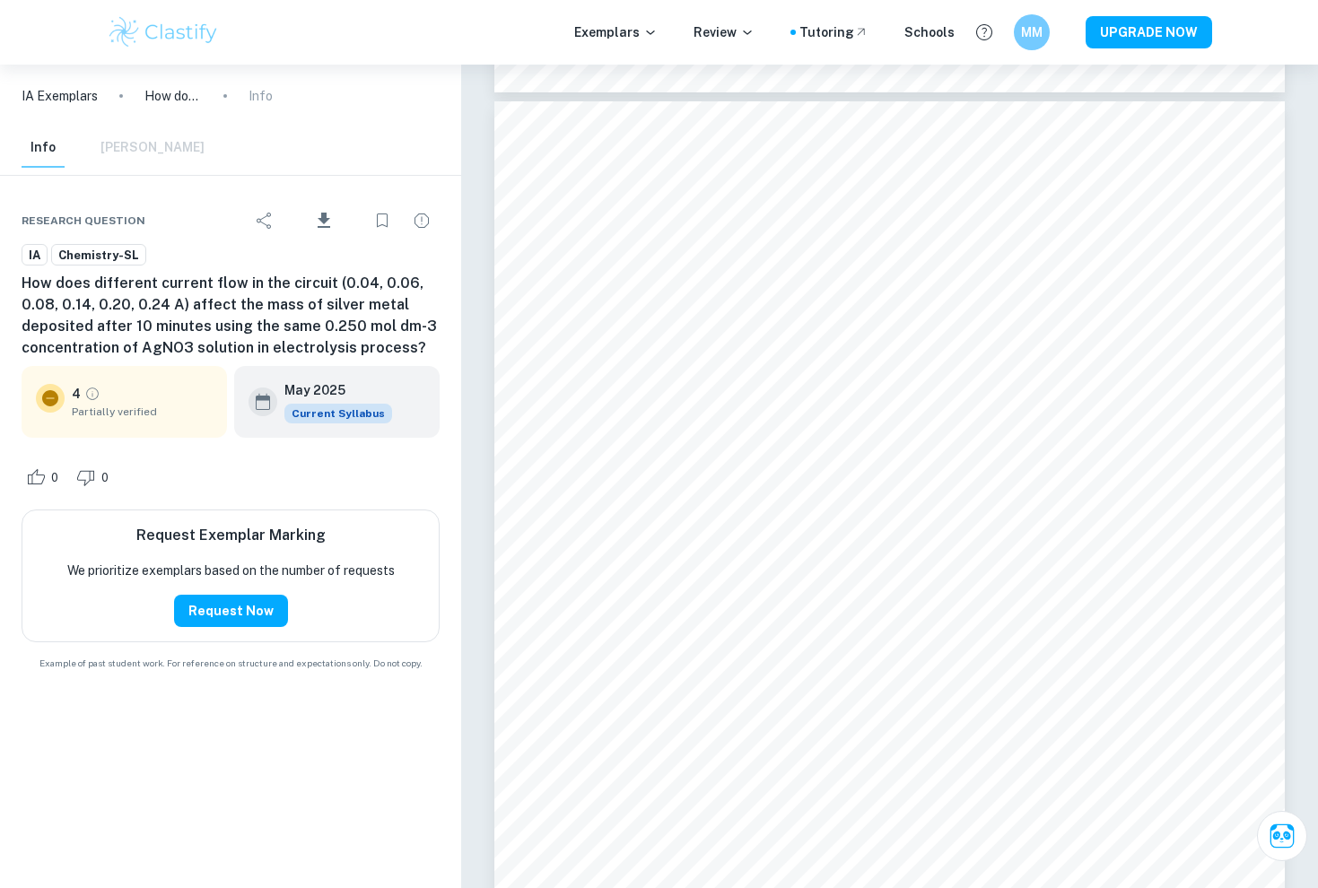
click at [1286, 3] on div "Exemplars Review Tutoring Schools MM UPGRADE NOW" at bounding box center [659, 32] width 1318 height 65
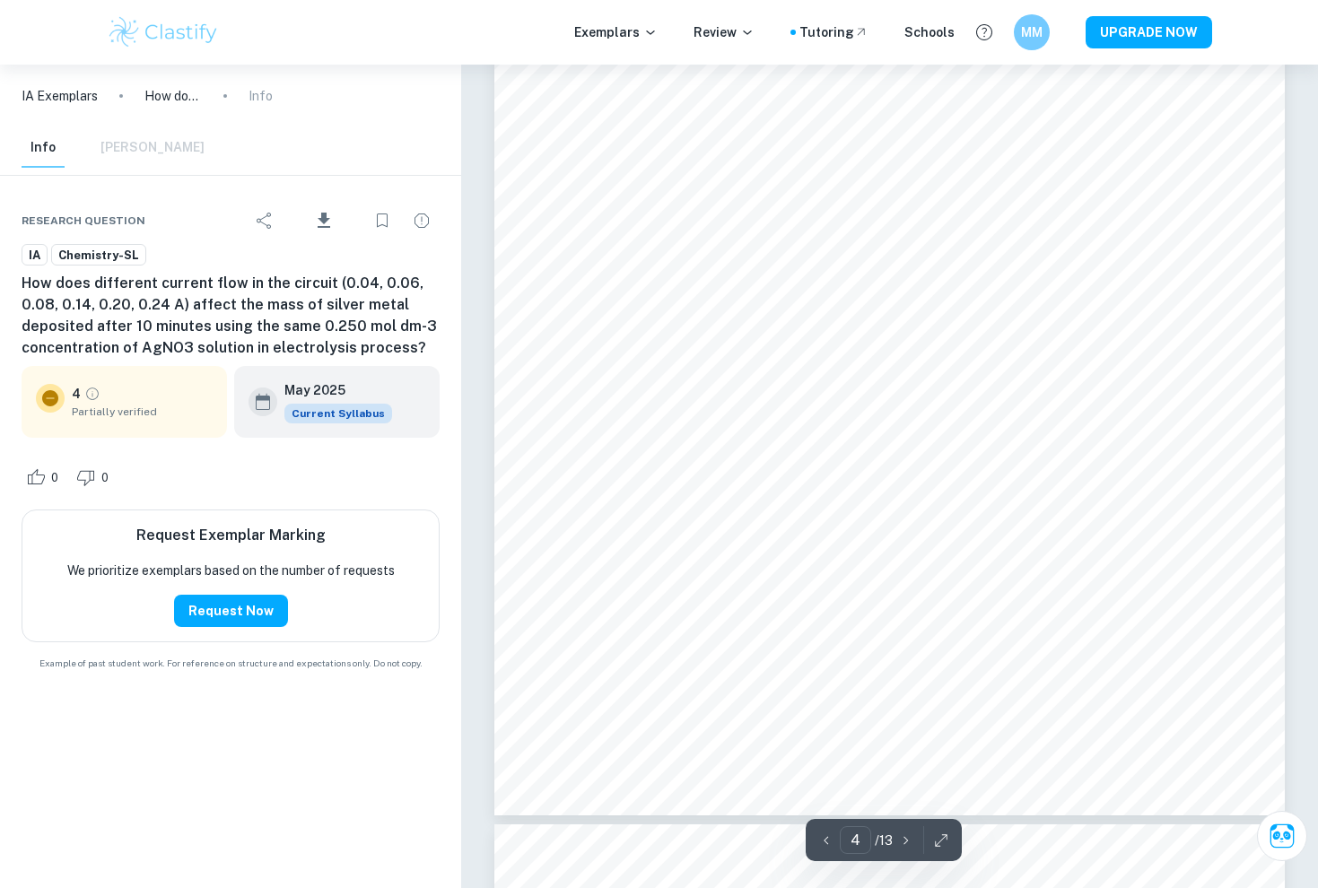
scroll to position [4019, 1]
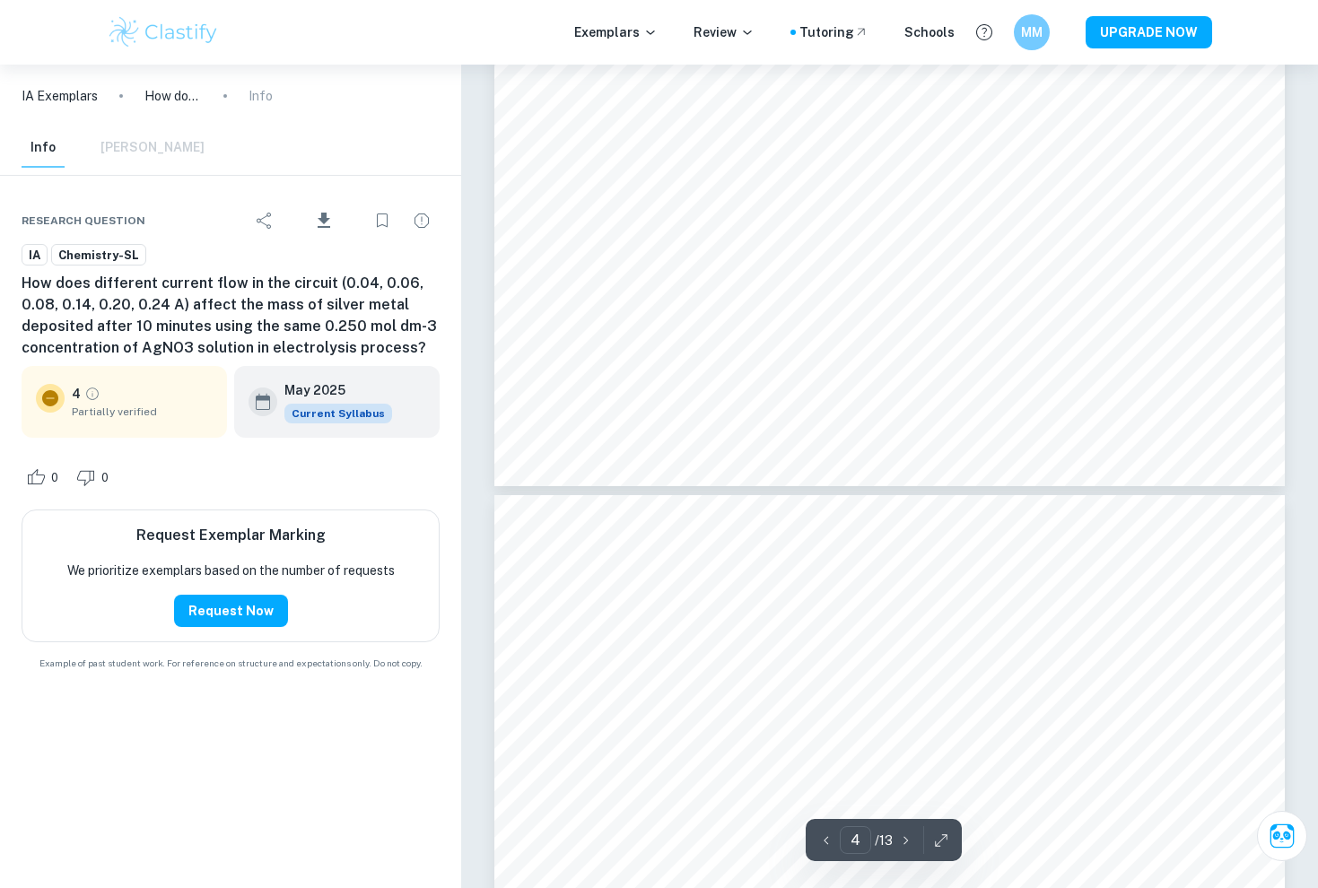
type input "5"
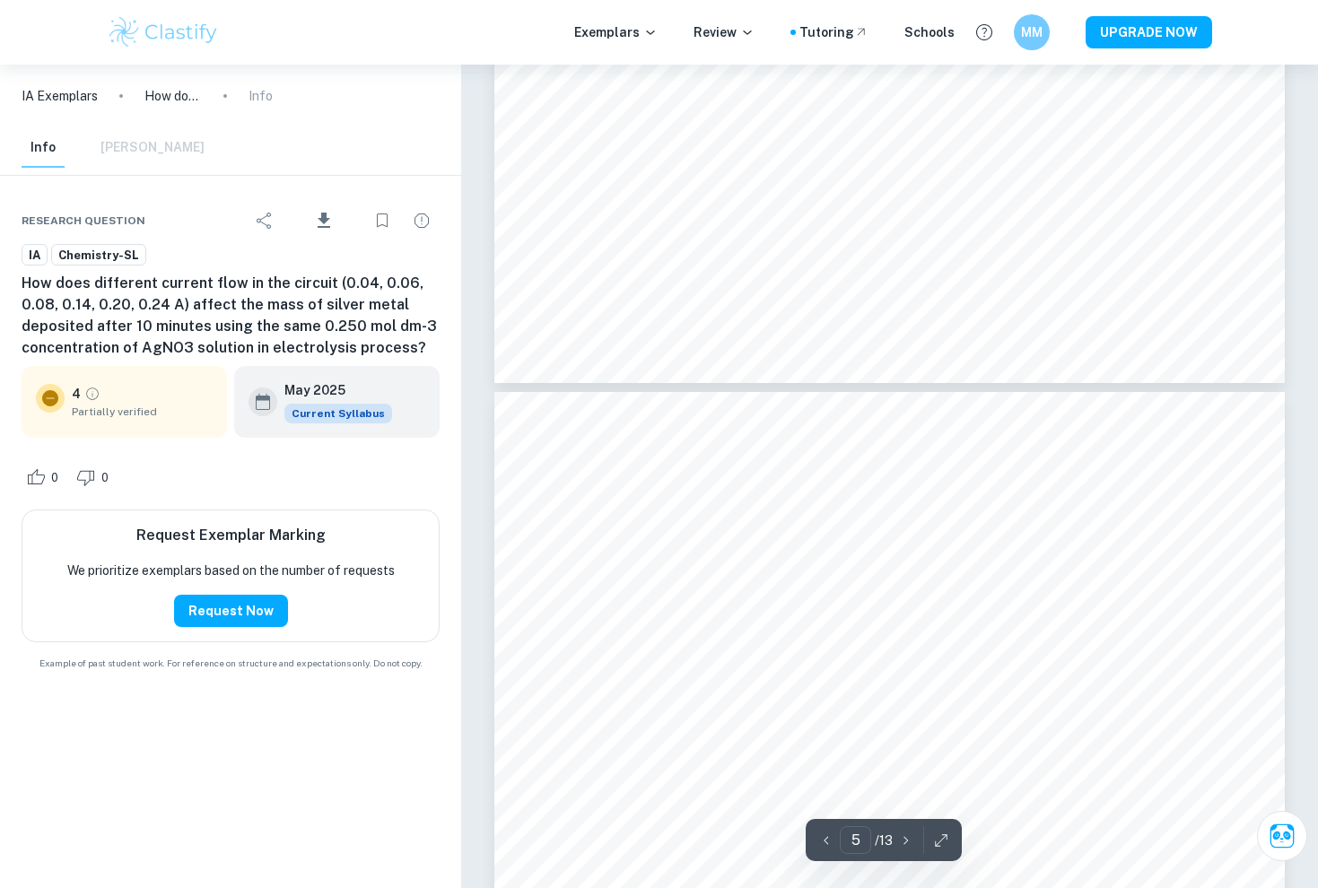
scroll to position [4789, 0]
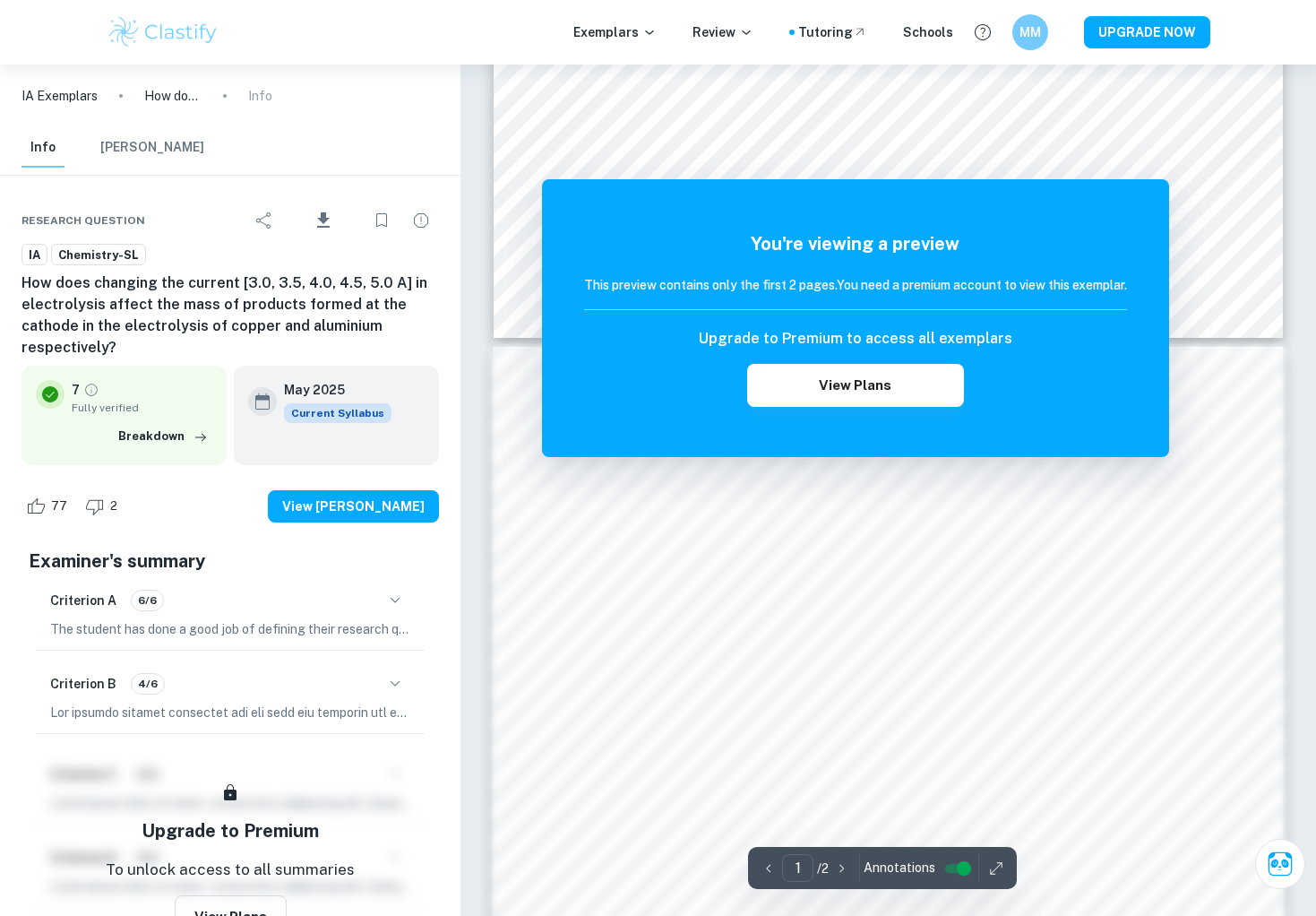
scroll to position [868, 0]
